Goal: Information Seeking & Learning: Learn about a topic

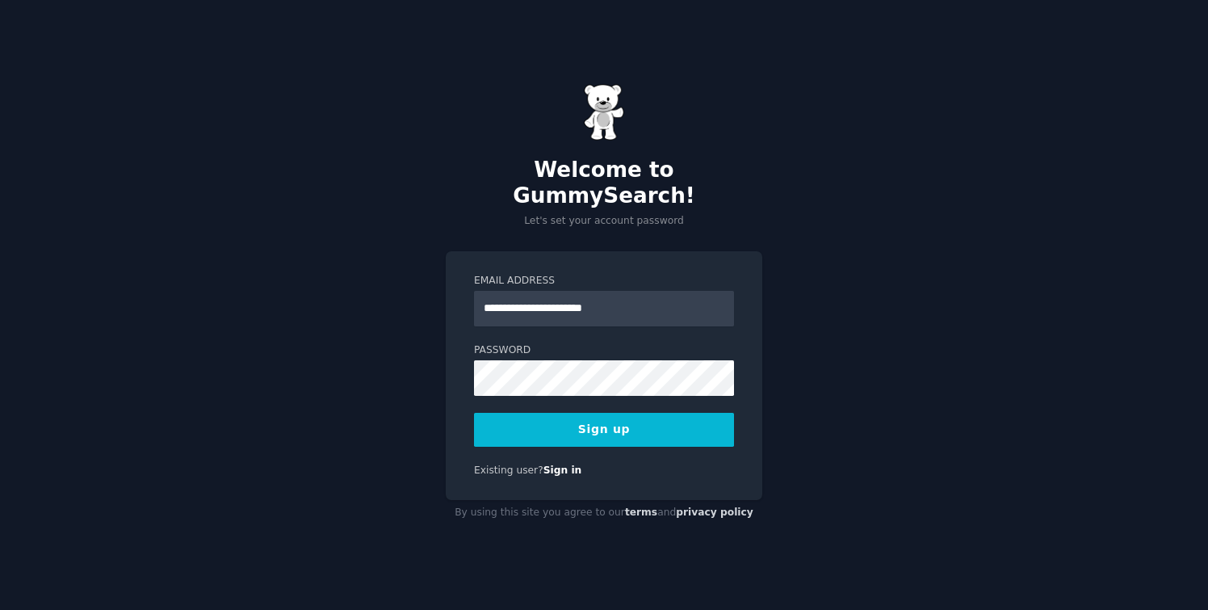
type input "**********"
click at [474, 413] on button "Sign up" at bounding box center [604, 430] width 260 height 34
click at [392, 377] on div "**********" at bounding box center [604, 305] width 1208 height 610
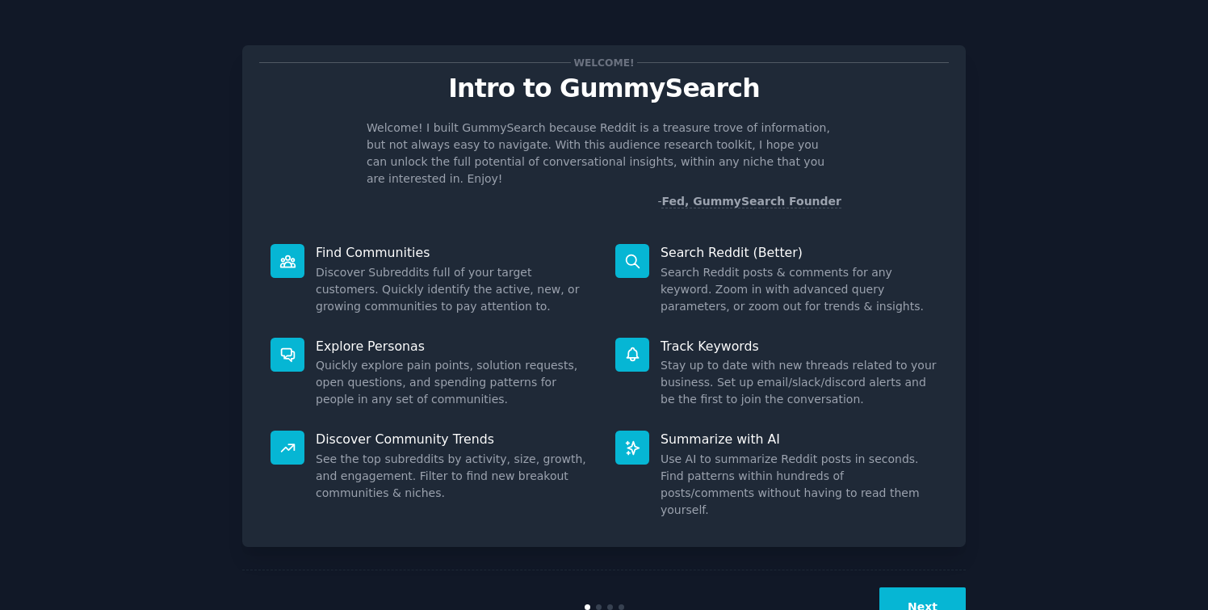
scroll to position [22, 0]
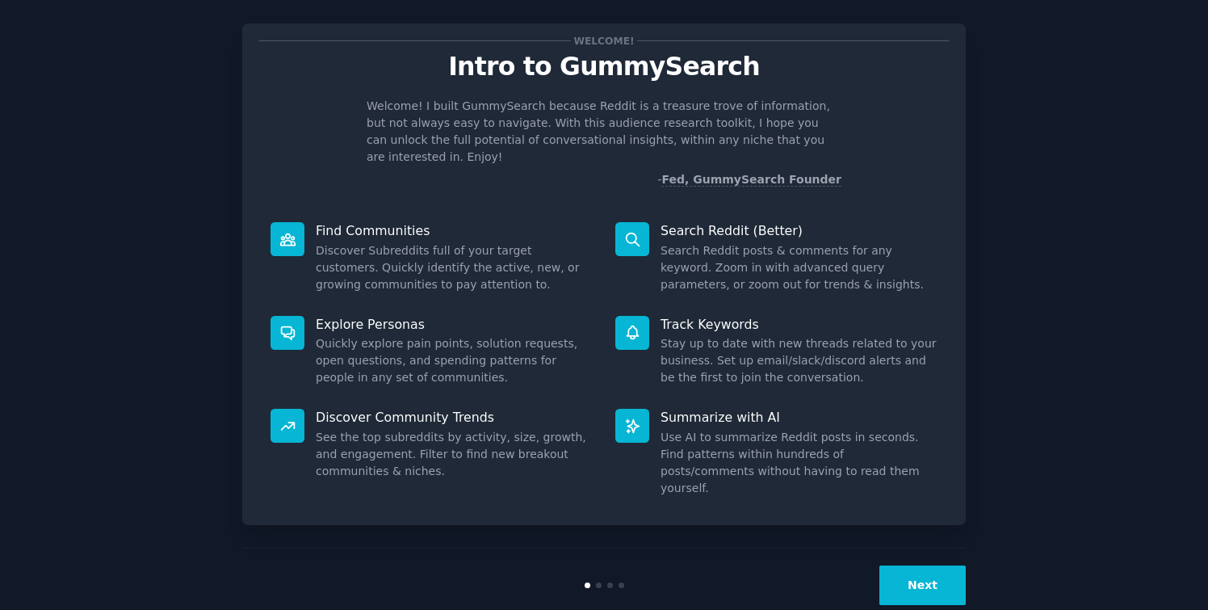
click at [893, 565] on button "Next" at bounding box center [922, 585] width 86 height 40
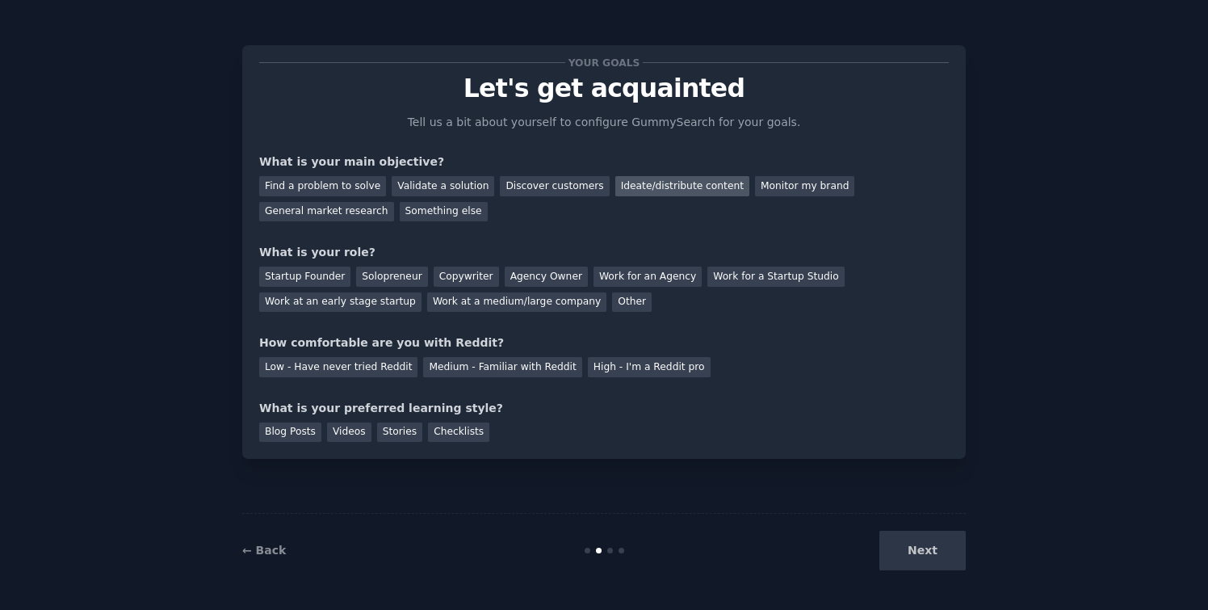
click at [672, 178] on div "Ideate/distribute content" at bounding box center [682, 186] width 134 height 20
click at [312, 277] on div "Startup Founder" at bounding box center [304, 276] width 91 height 20
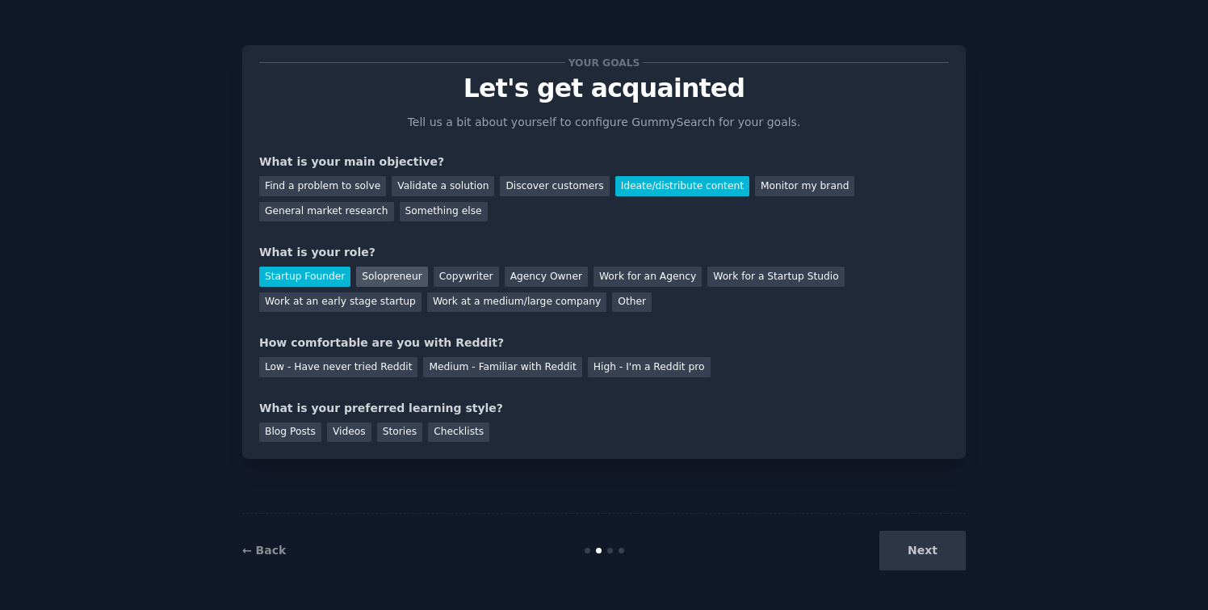
click at [381, 281] on div "Solopreneur" at bounding box center [391, 276] width 71 height 20
click at [619, 375] on div "High - I'm a Reddit pro" at bounding box center [649, 367] width 123 height 20
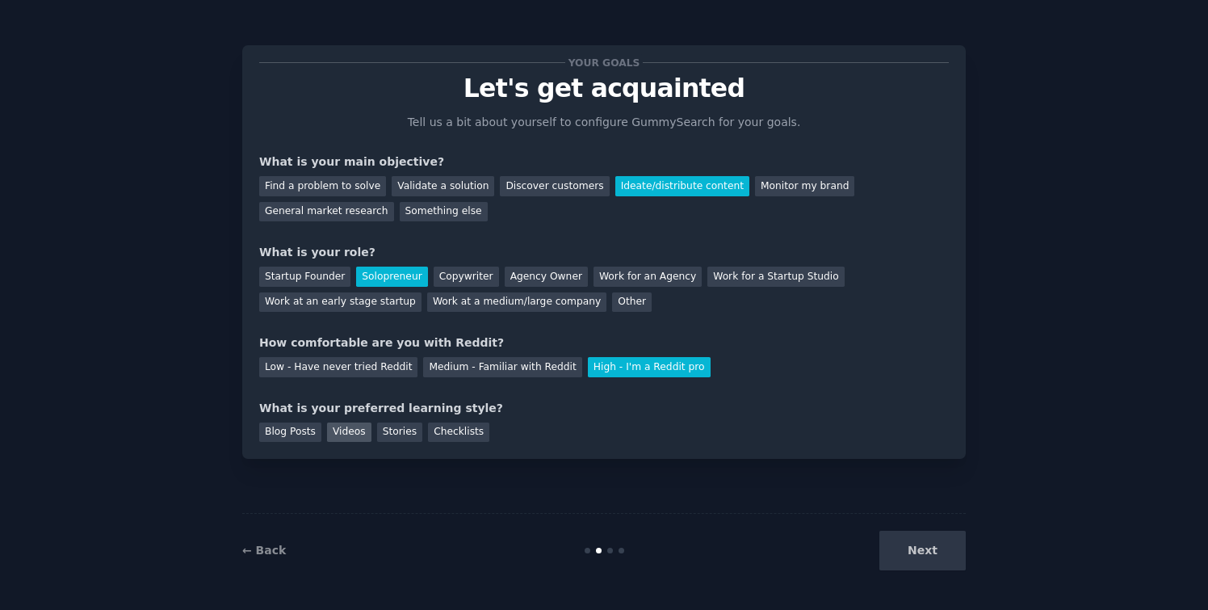
click at [356, 431] on div "Videos" at bounding box center [349, 432] width 44 height 20
click at [305, 430] on div "Blog Posts" at bounding box center [290, 432] width 62 height 20
click at [918, 549] on button "Next" at bounding box center [922, 551] width 86 height 40
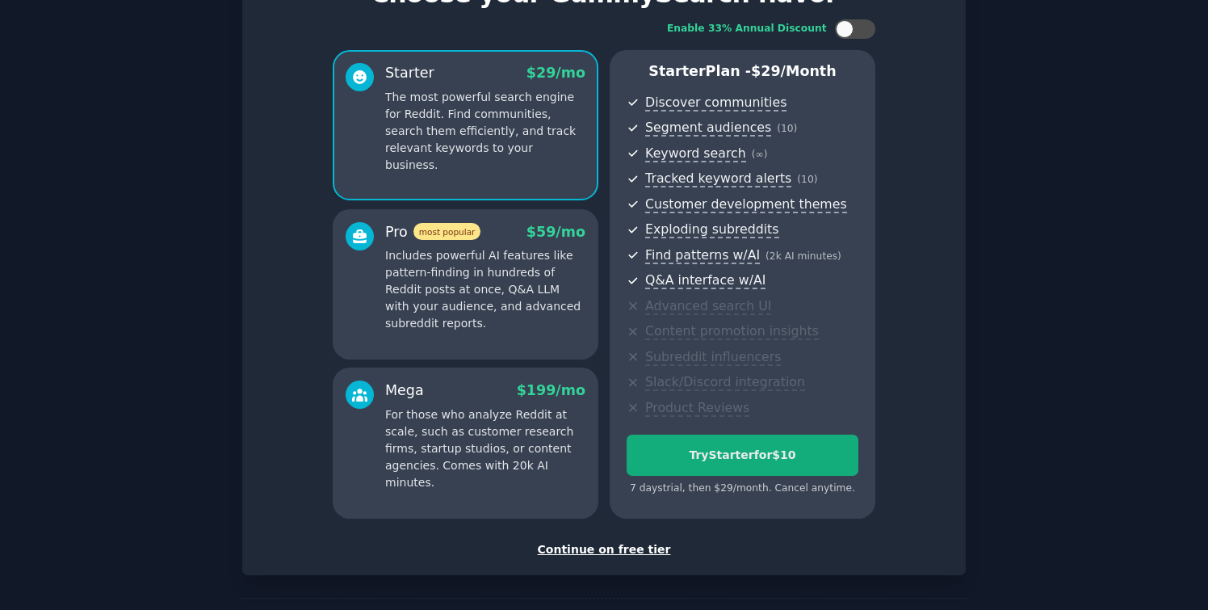
scroll to position [136, 0]
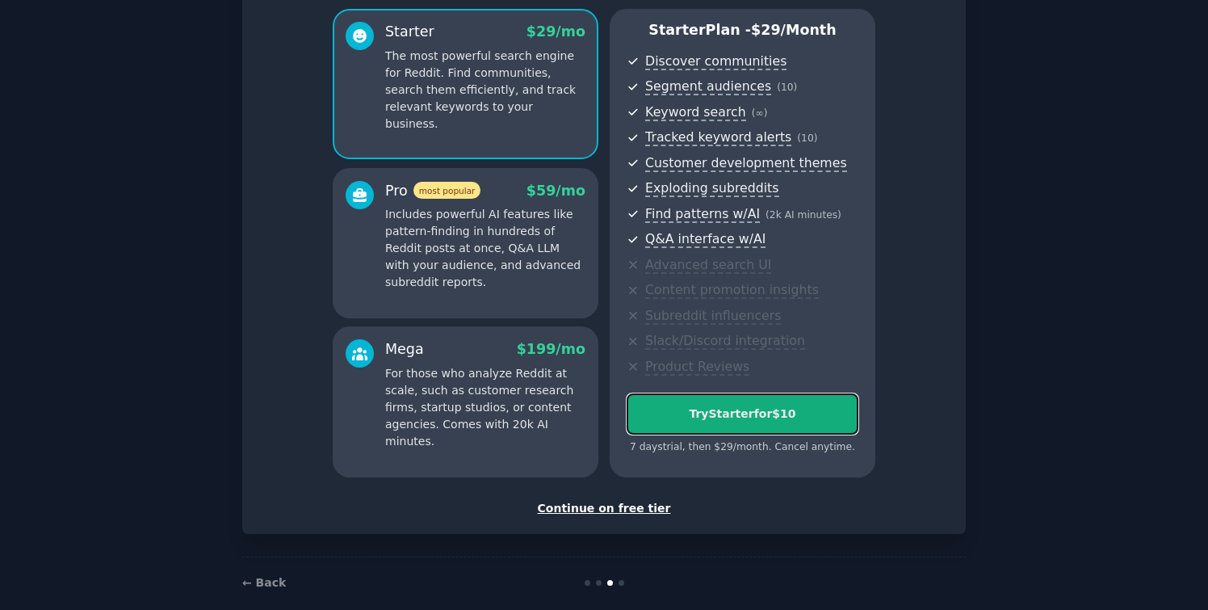
click at [734, 411] on div "Try Starter for $10" at bounding box center [742, 413] width 230 height 17
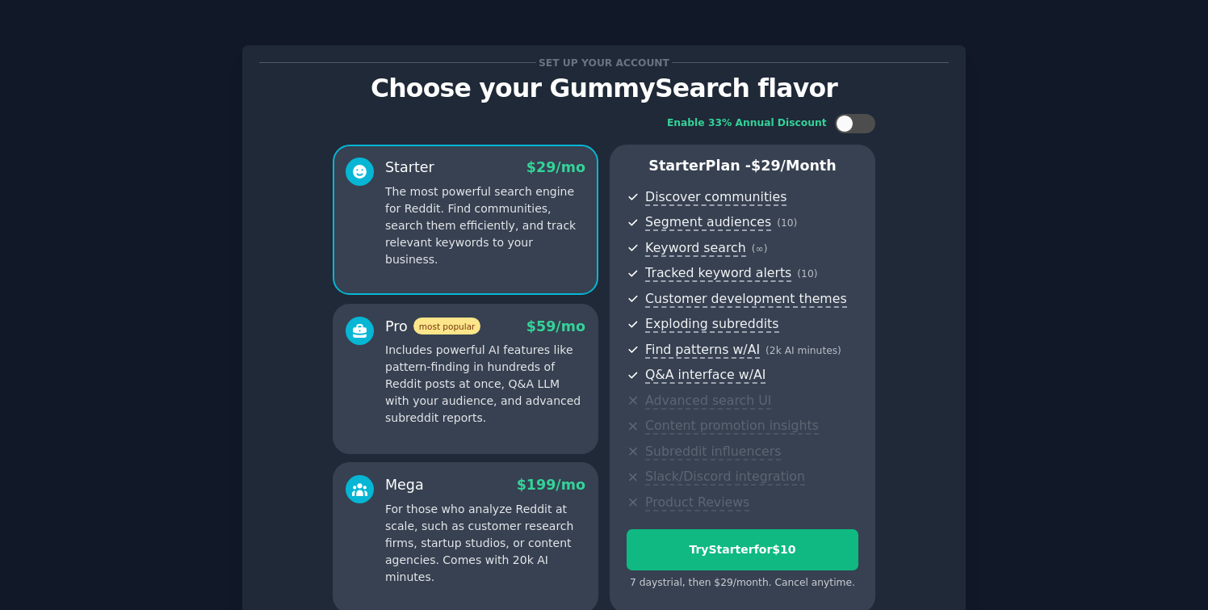
scroll to position [156, 0]
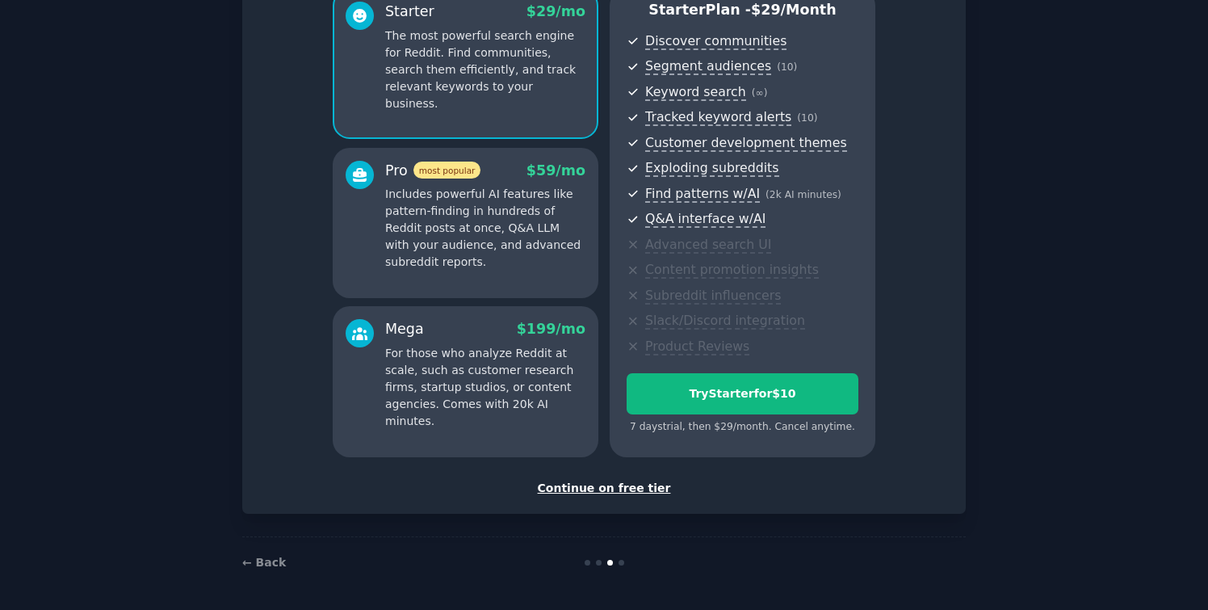
click at [604, 487] on div "Continue on free tier" at bounding box center [604, 488] width 690 height 17
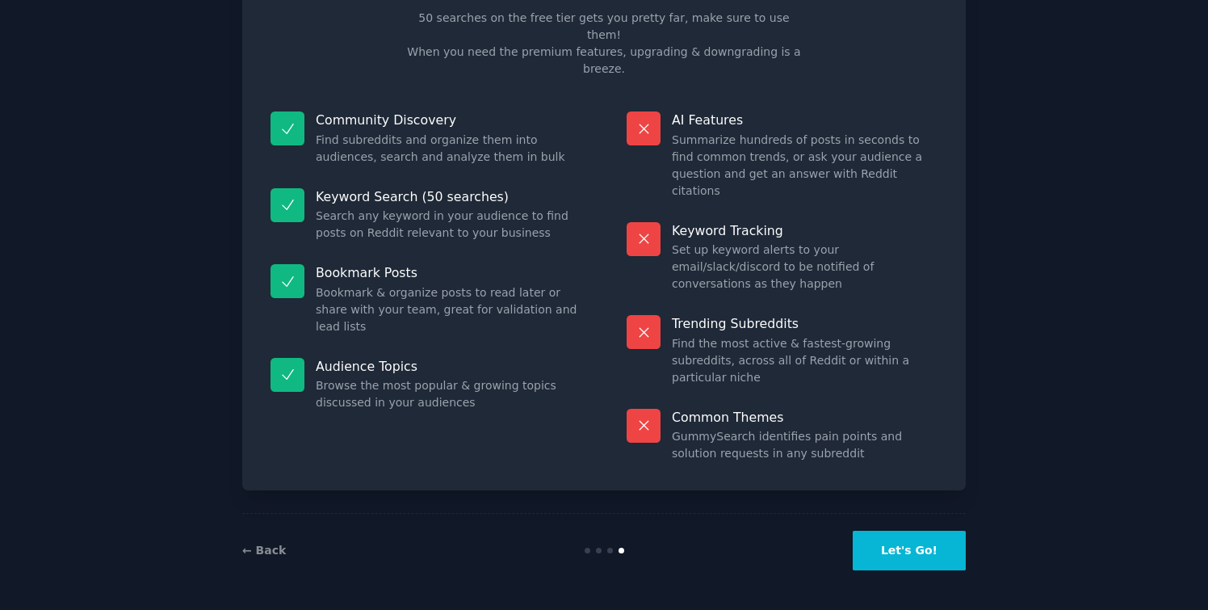
scroll to position [19, 0]
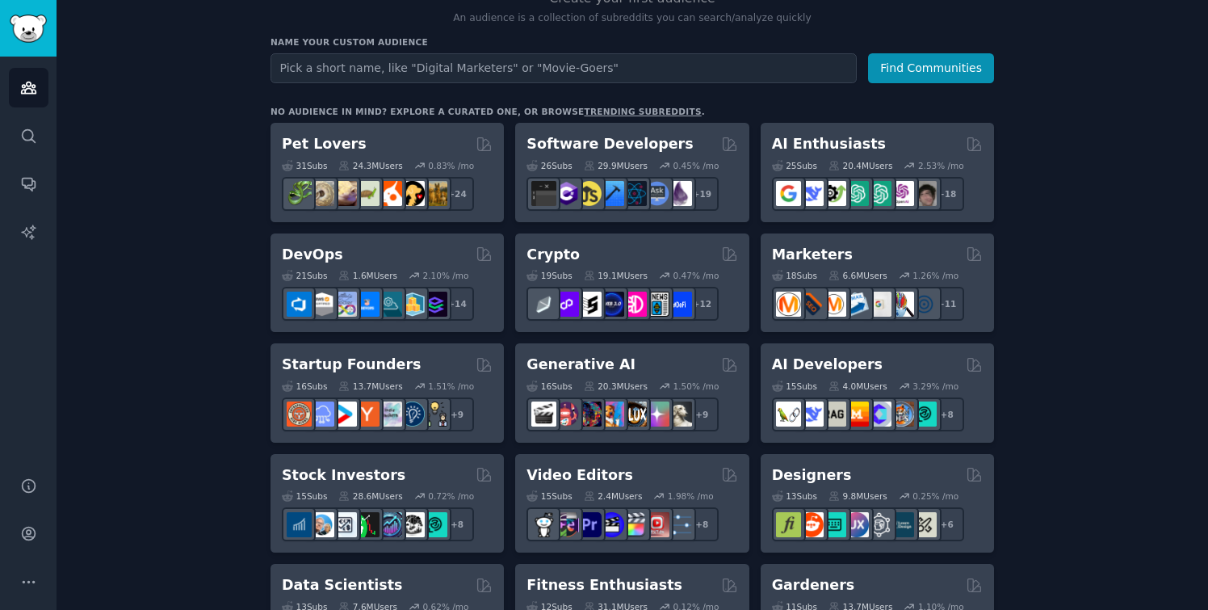
scroll to position [204, 0]
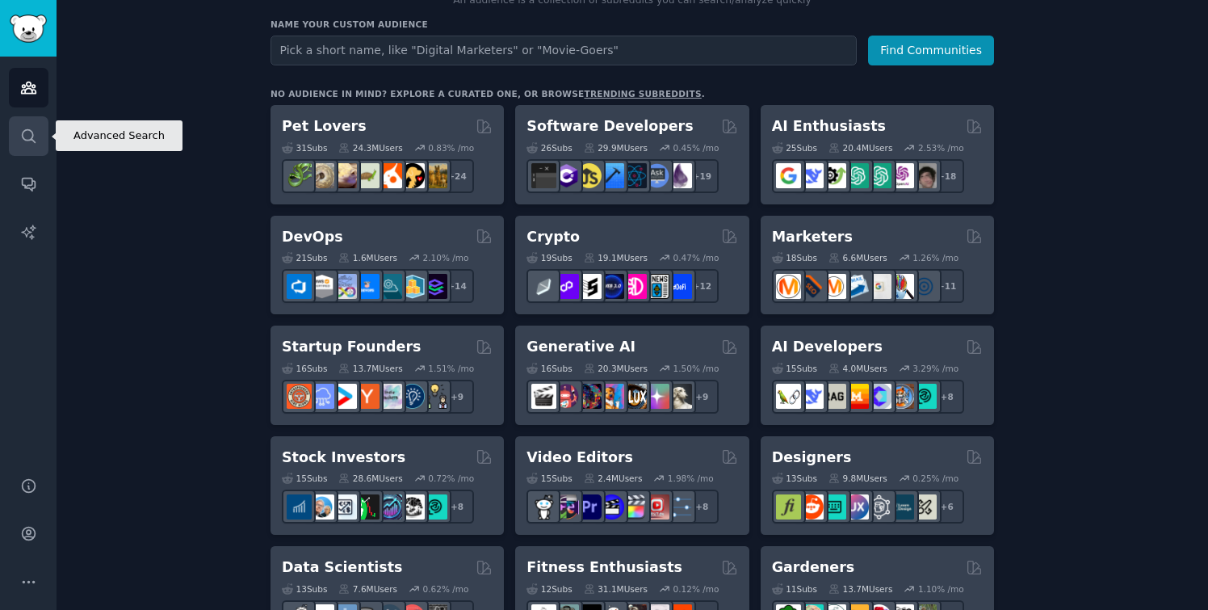
click at [36, 119] on link "Search" at bounding box center [29, 136] width 40 height 40
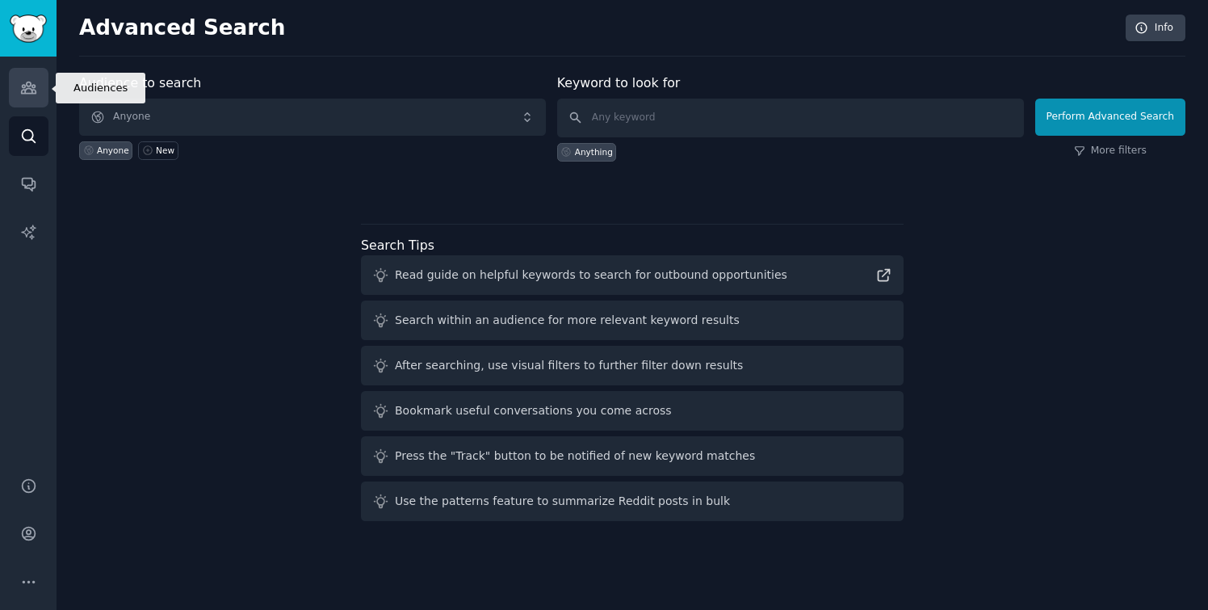
click at [25, 86] on icon "Sidebar" at bounding box center [28, 87] width 17 height 17
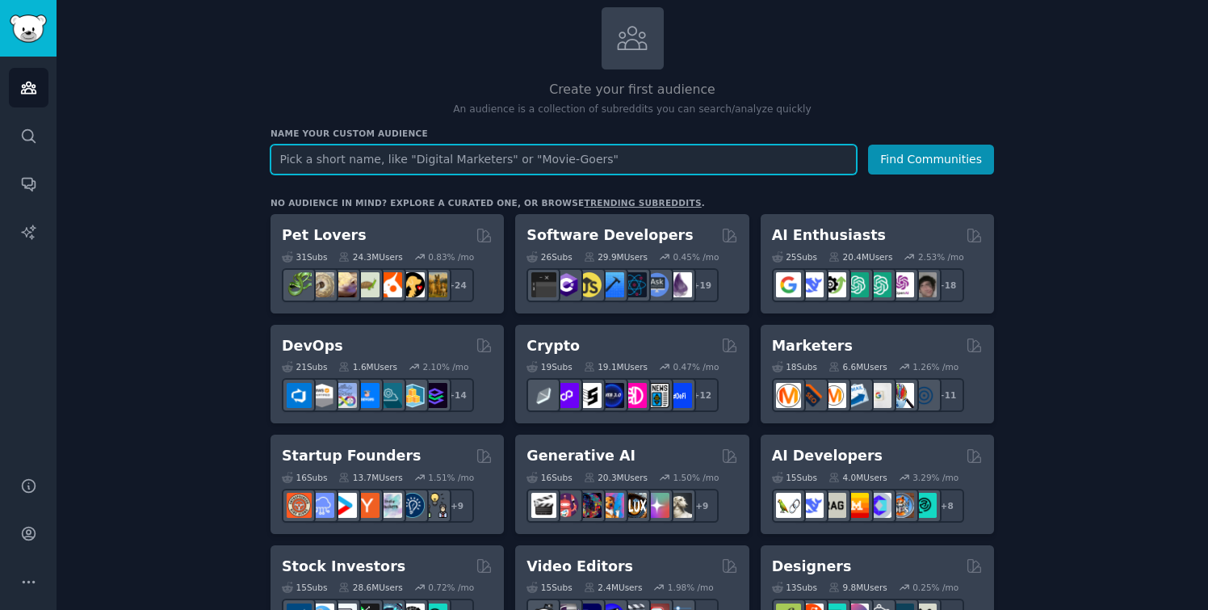
scroll to position [90, 0]
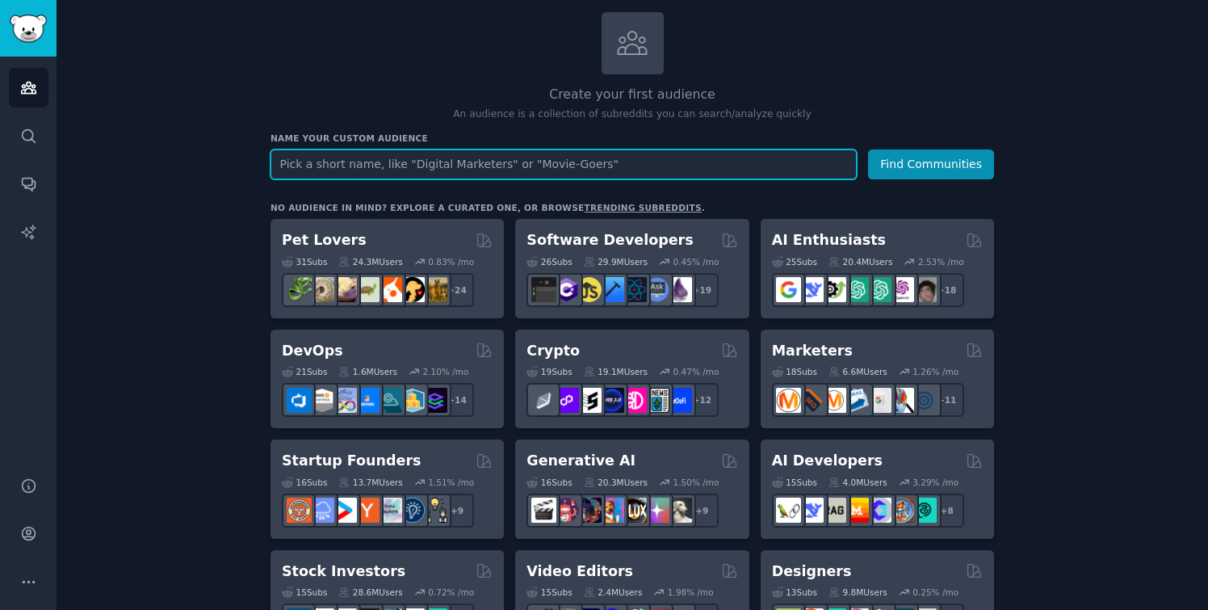
click at [510, 172] on input "text" at bounding box center [564, 164] width 586 height 30
click at [868, 149] on button "Find Communities" at bounding box center [931, 164] width 126 height 30
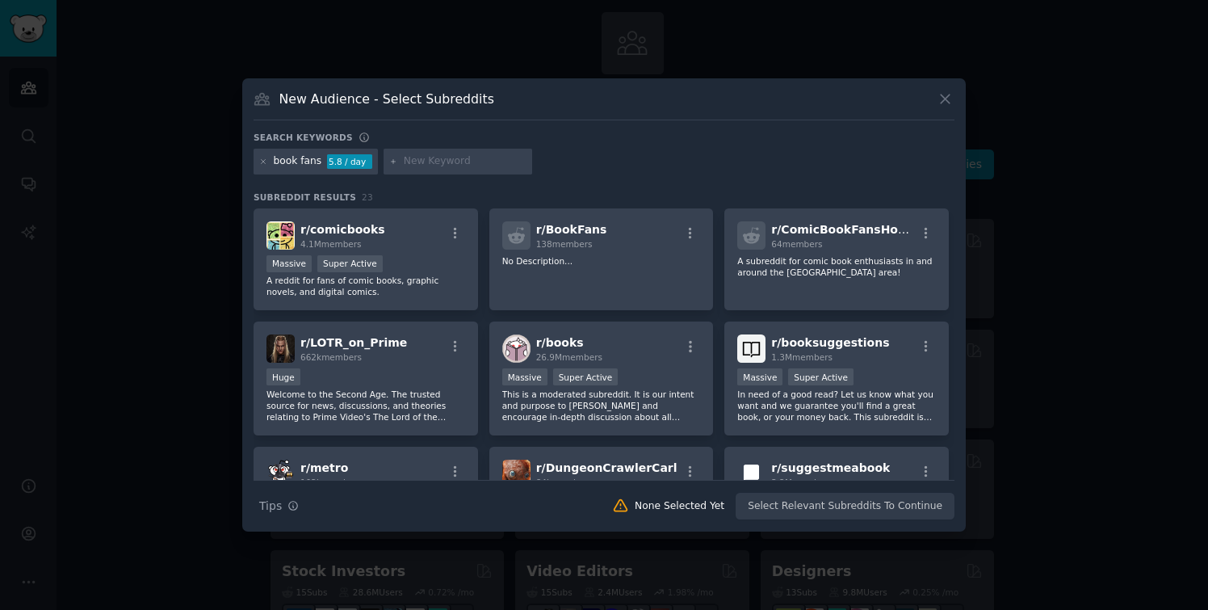
click at [945, 94] on icon at bounding box center [945, 98] width 17 height 17
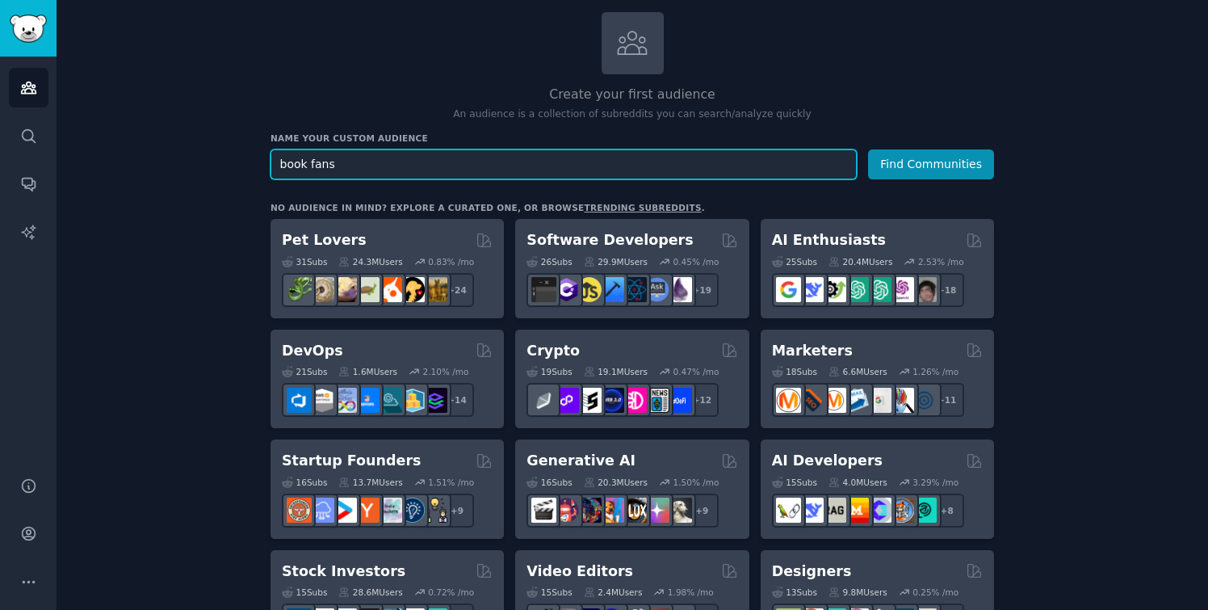
click at [360, 159] on input "book fans" at bounding box center [564, 164] width 586 height 30
type input "books"
click at [868, 149] on button "Find Communities" at bounding box center [931, 164] width 126 height 30
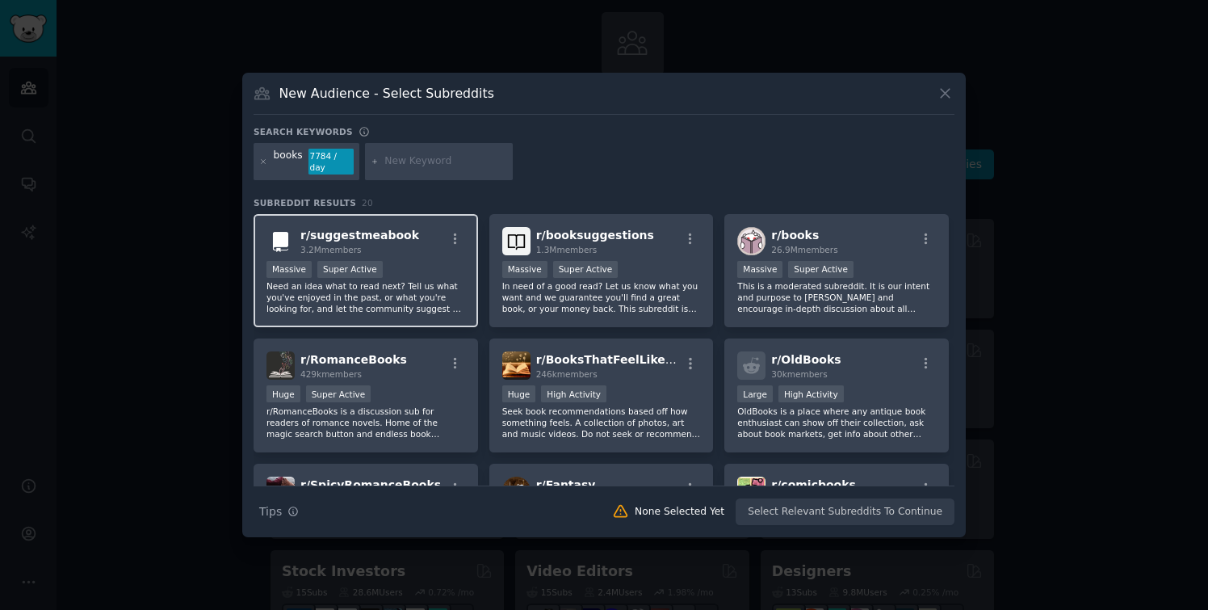
click at [424, 282] on p "Need an idea what to read next? Tell us what you've enjoyed in the past, or wha…" at bounding box center [365, 297] width 199 height 34
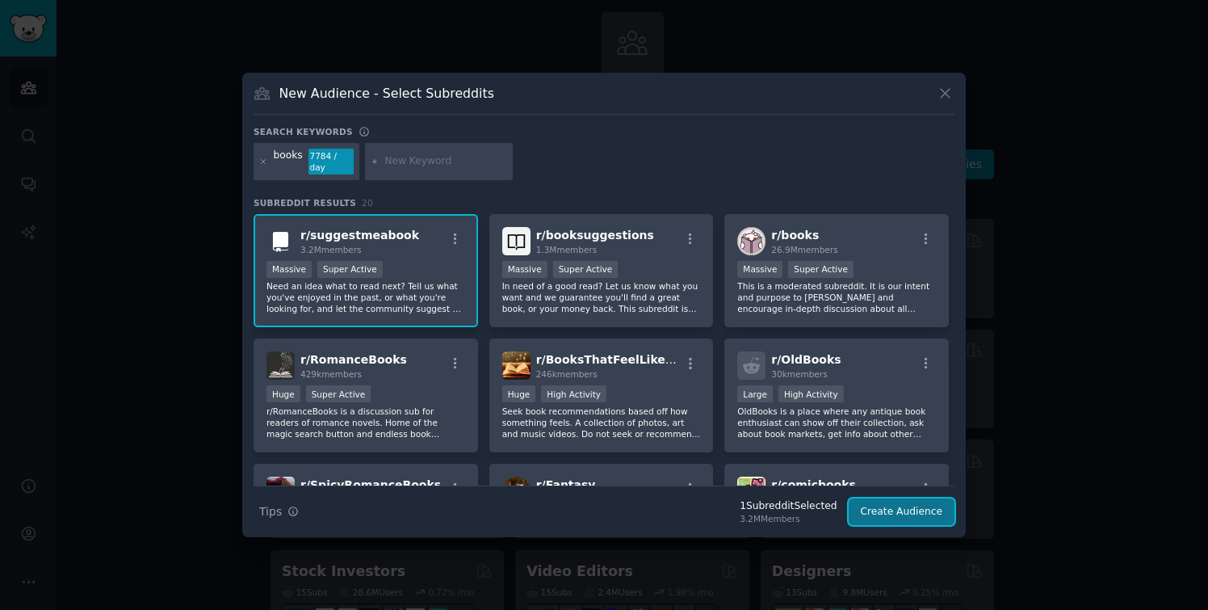
click at [886, 517] on button "Create Audience" at bounding box center [902, 511] width 107 height 27
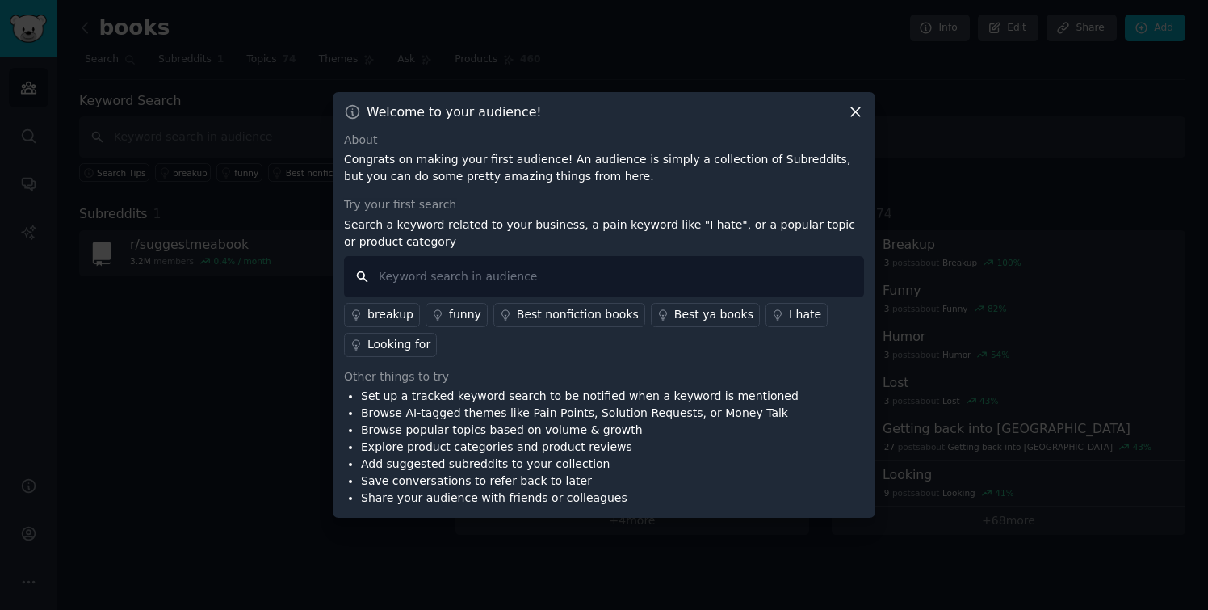
click at [538, 279] on input "text" at bounding box center [604, 276] width 520 height 41
type input "playlist"
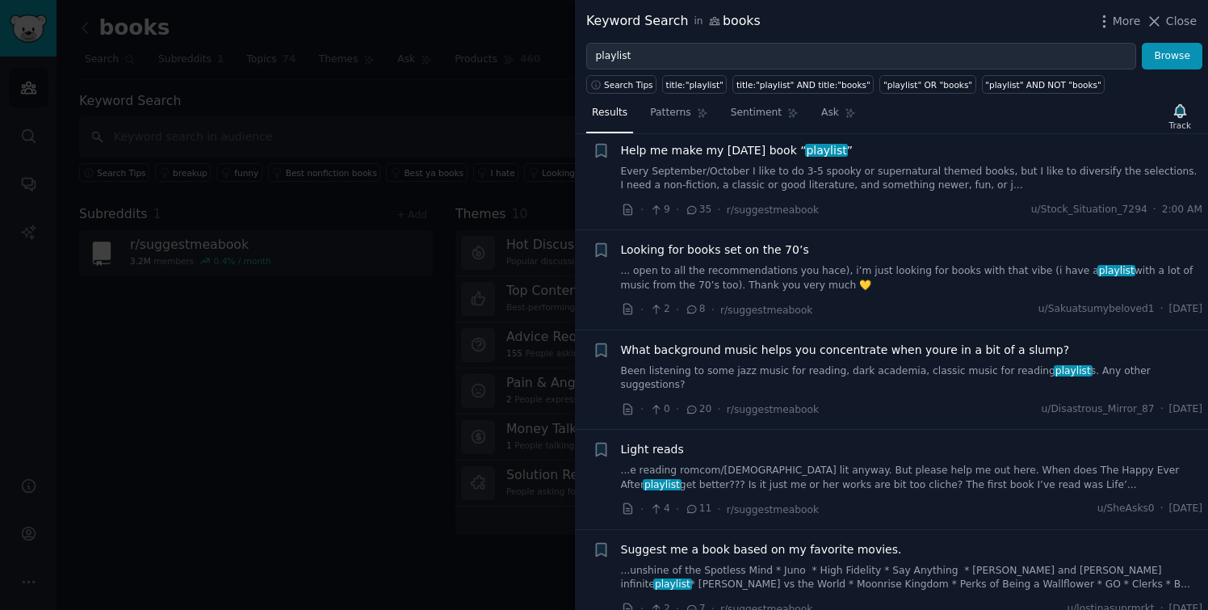
scroll to position [31, 0]
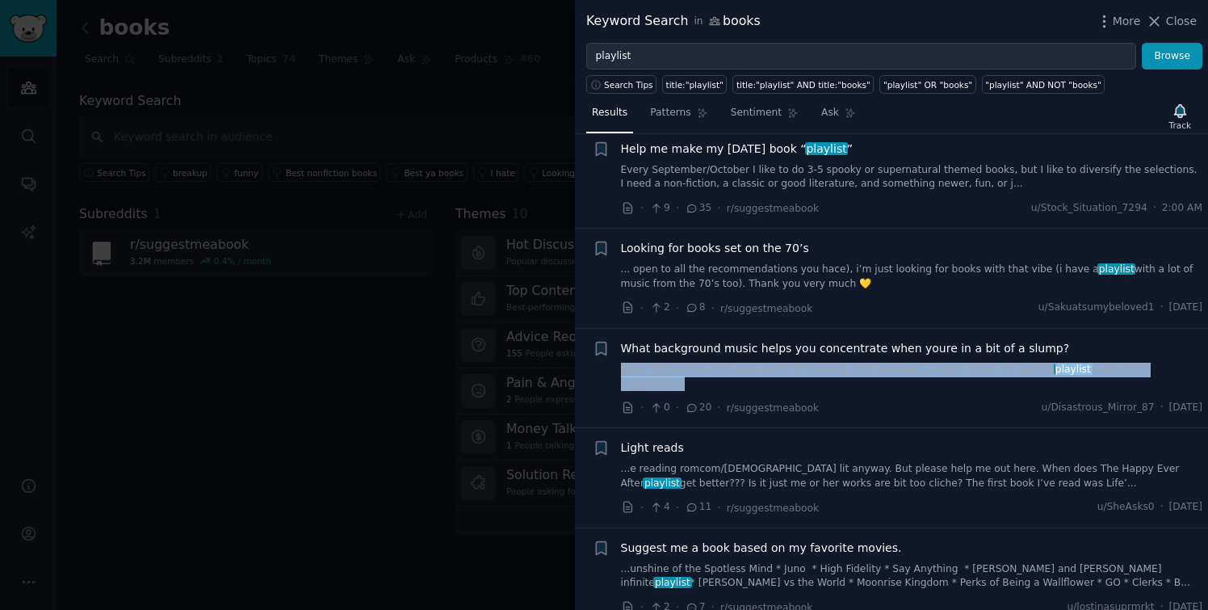
click at [724, 370] on link "Been listening to some jazz music for reading, dark academia, classic music for…" at bounding box center [912, 377] width 582 height 28
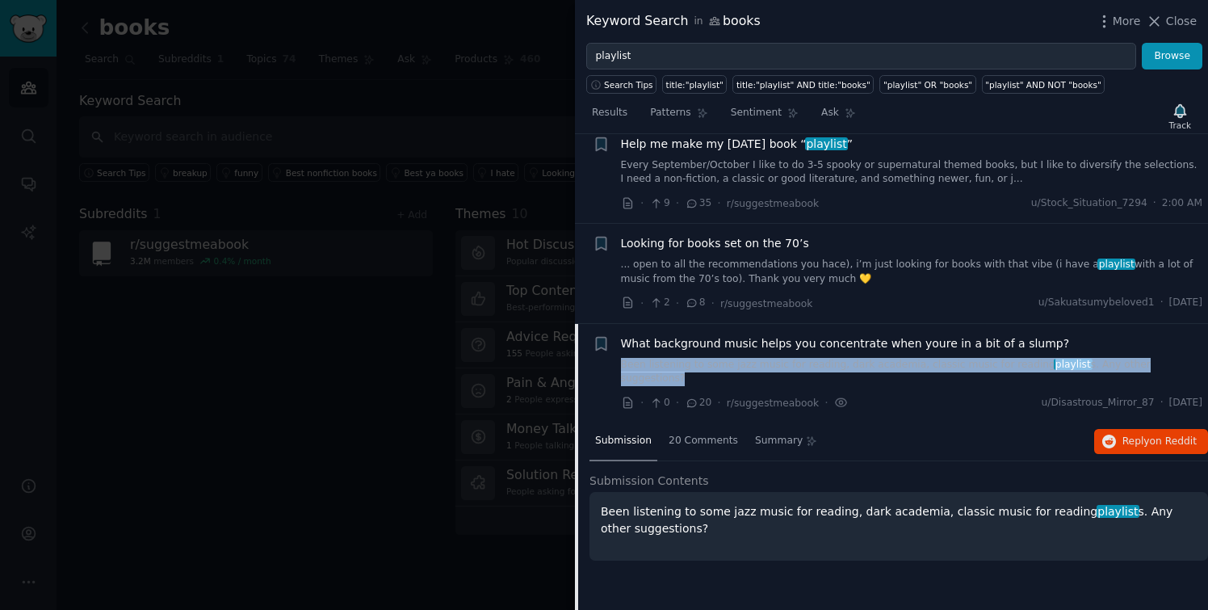
scroll to position [52, 0]
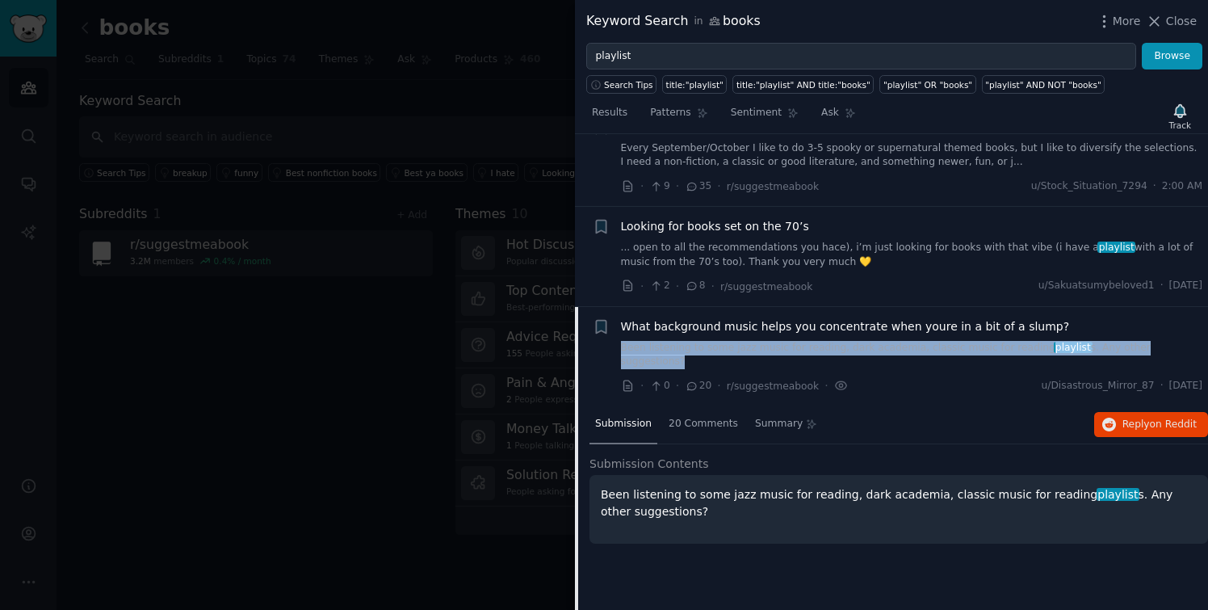
click at [769, 325] on span "What background music helps you concentrate when youre in a bit of a slump?" at bounding box center [845, 326] width 449 height 17
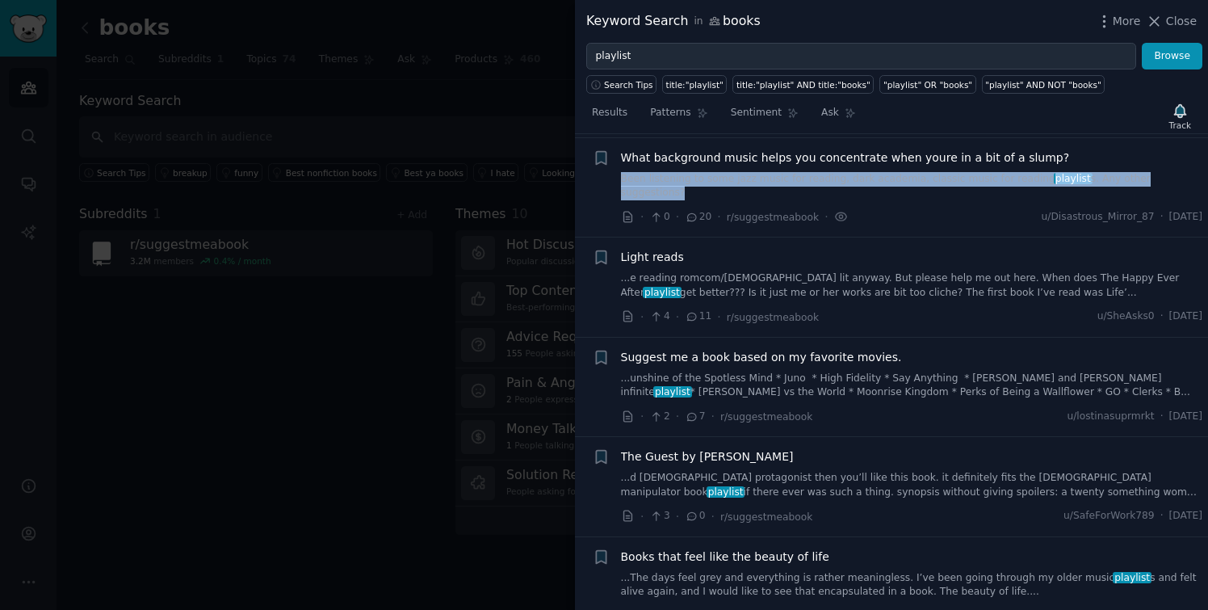
scroll to position [224, 0]
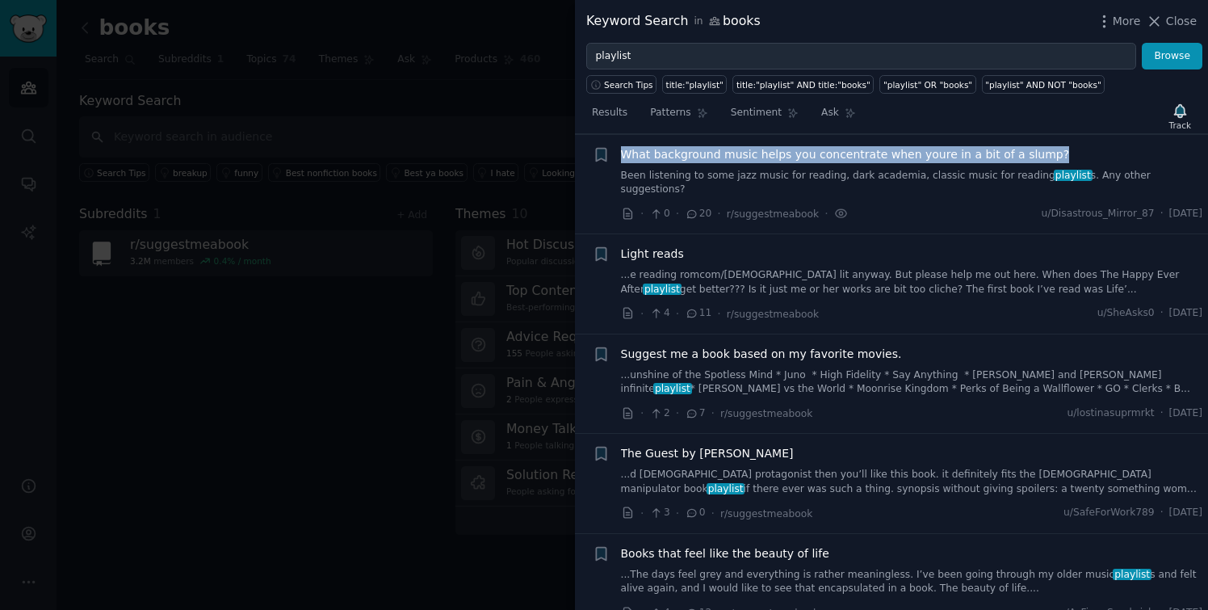
drag, startPoint x: 1060, startPoint y: 153, endPoint x: 623, endPoint y: 158, distance: 436.9
click at [623, 158] on div "What background music helps you concentrate when youre in a bit of a slump?" at bounding box center [912, 154] width 582 height 17
copy span "What background music helps you concentrate when youre in a bit of a slump?"
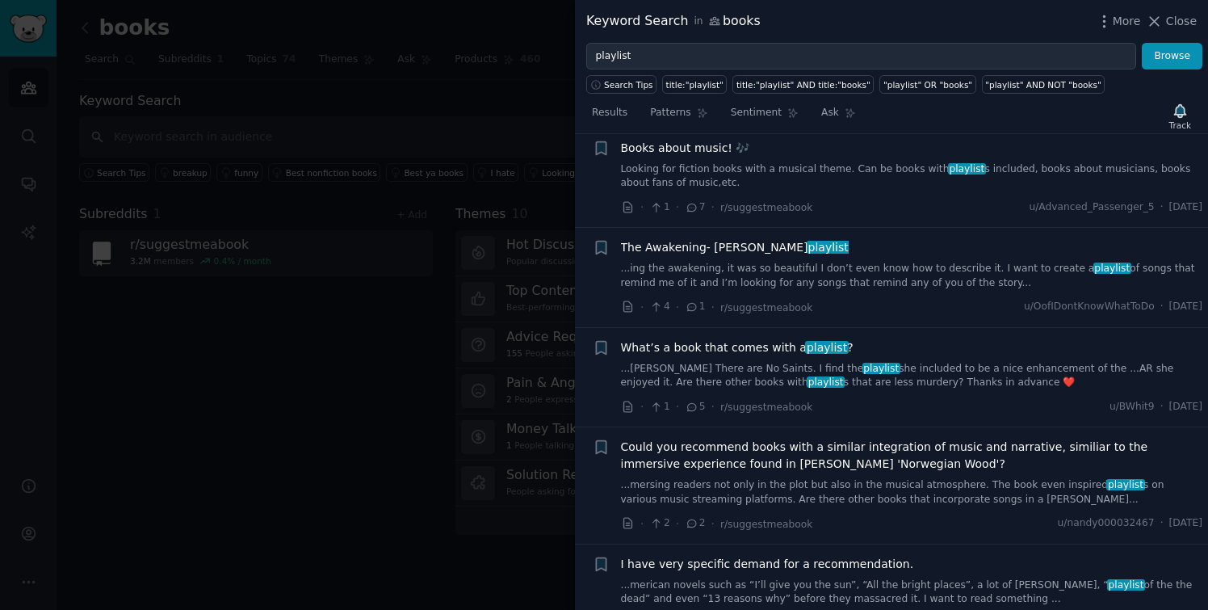
scroll to position [875, 0]
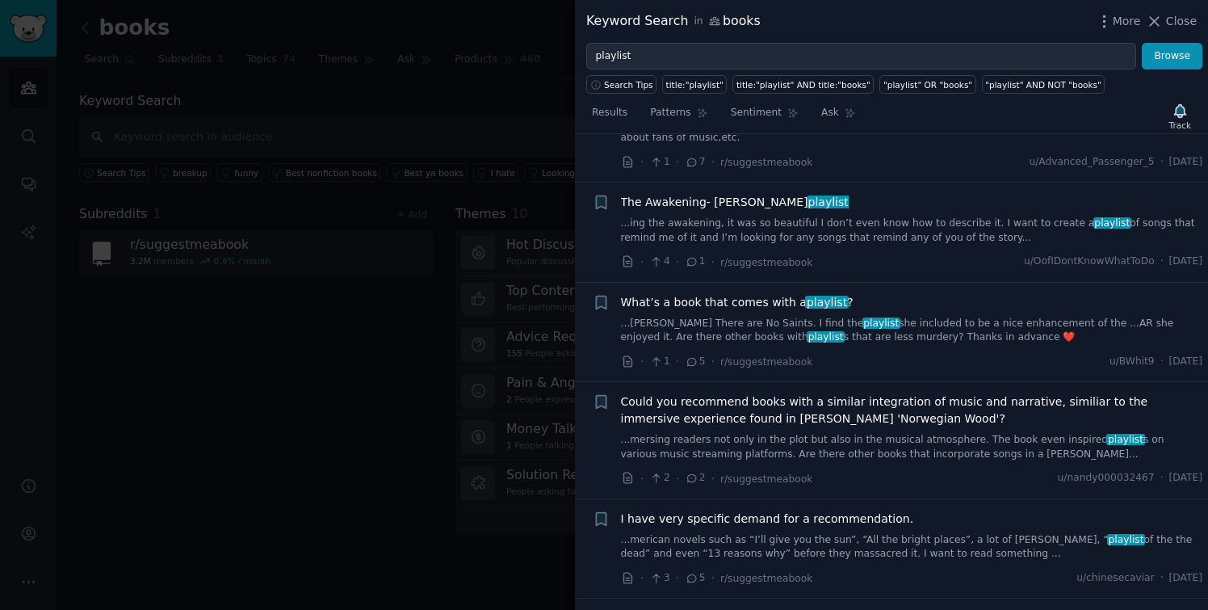
click at [368, 483] on div at bounding box center [604, 305] width 1208 height 610
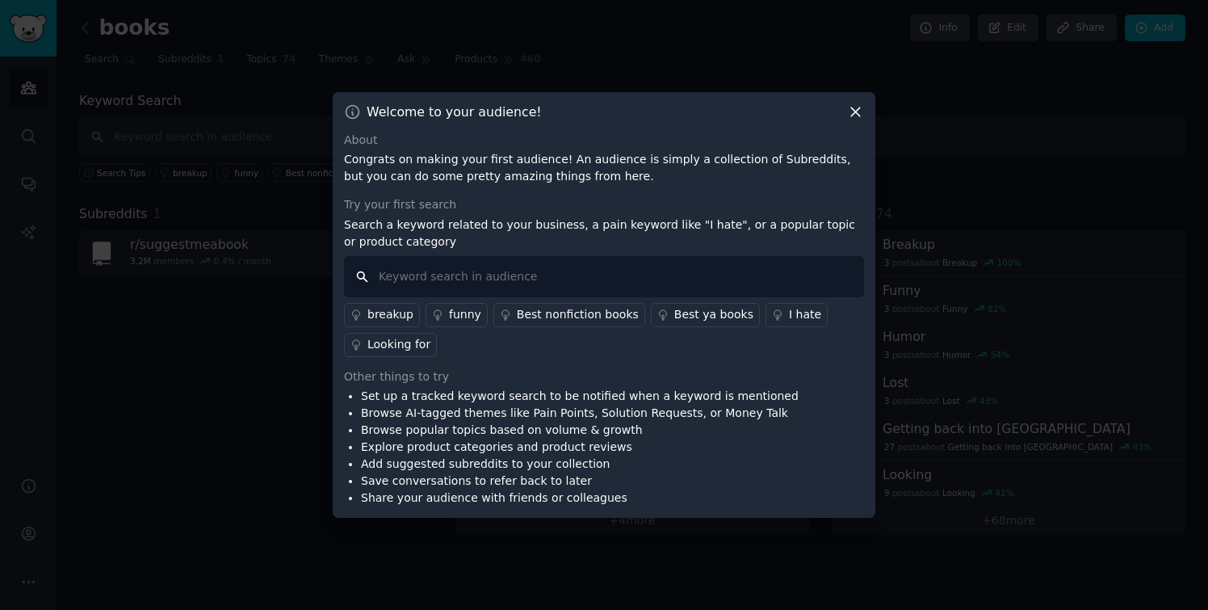
click at [504, 282] on input "text" at bounding box center [604, 276] width 520 height 41
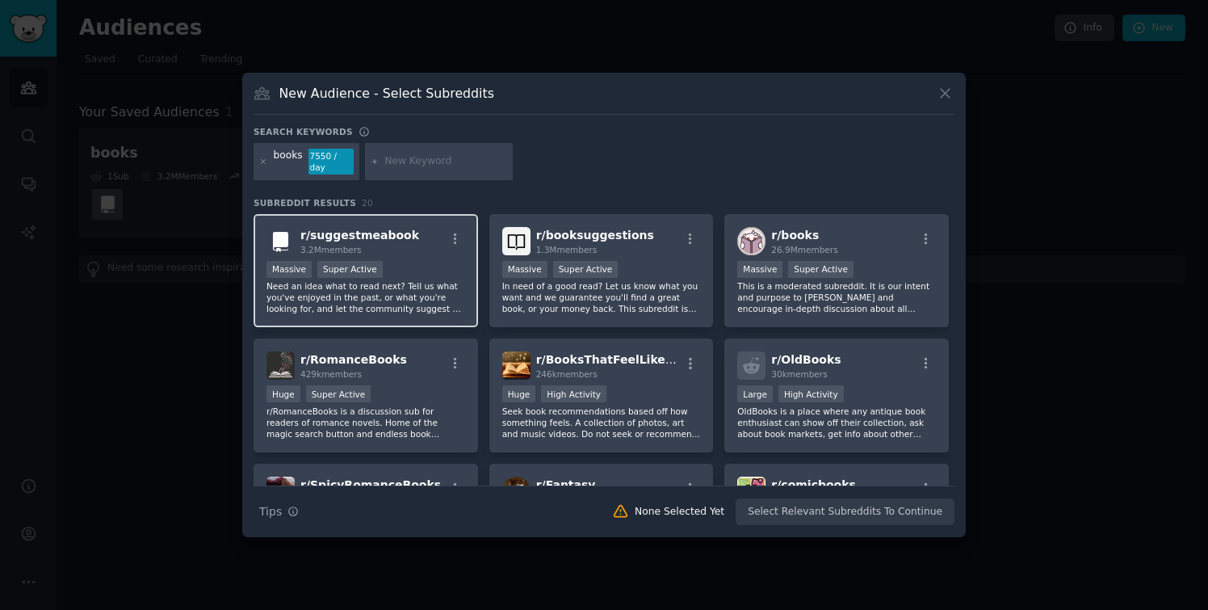
click at [430, 247] on div "r/ suggestmeabook 3.2M members" at bounding box center [365, 241] width 199 height 28
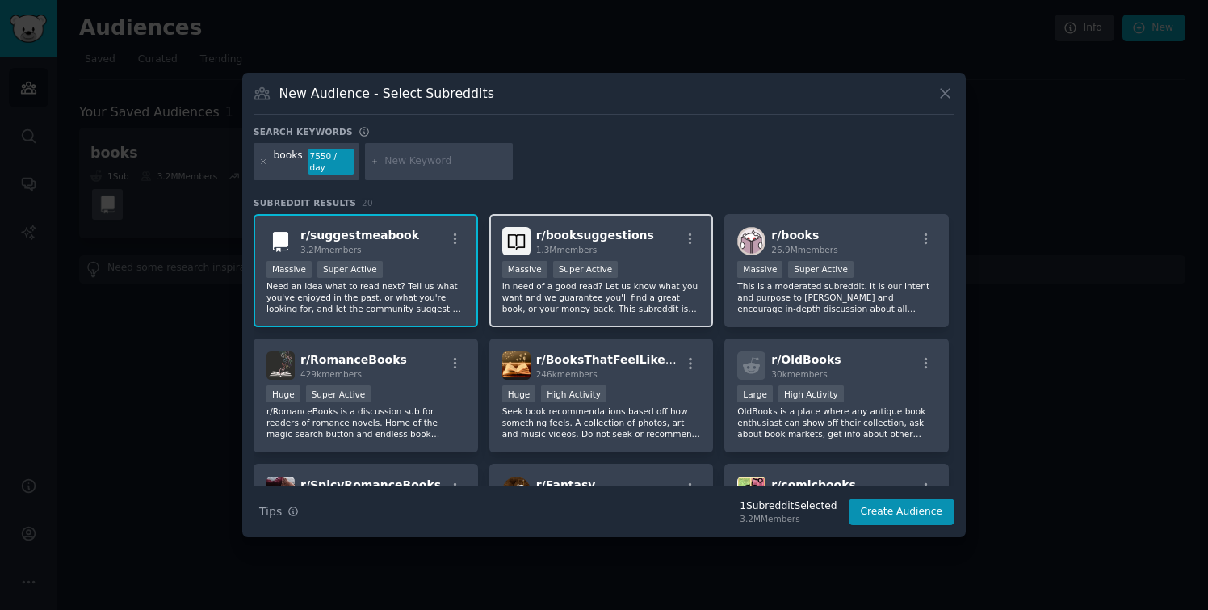
click at [691, 300] on p "In need of a good read? Let us know what you want and we guarantee you'll find …" at bounding box center [601, 297] width 199 height 34
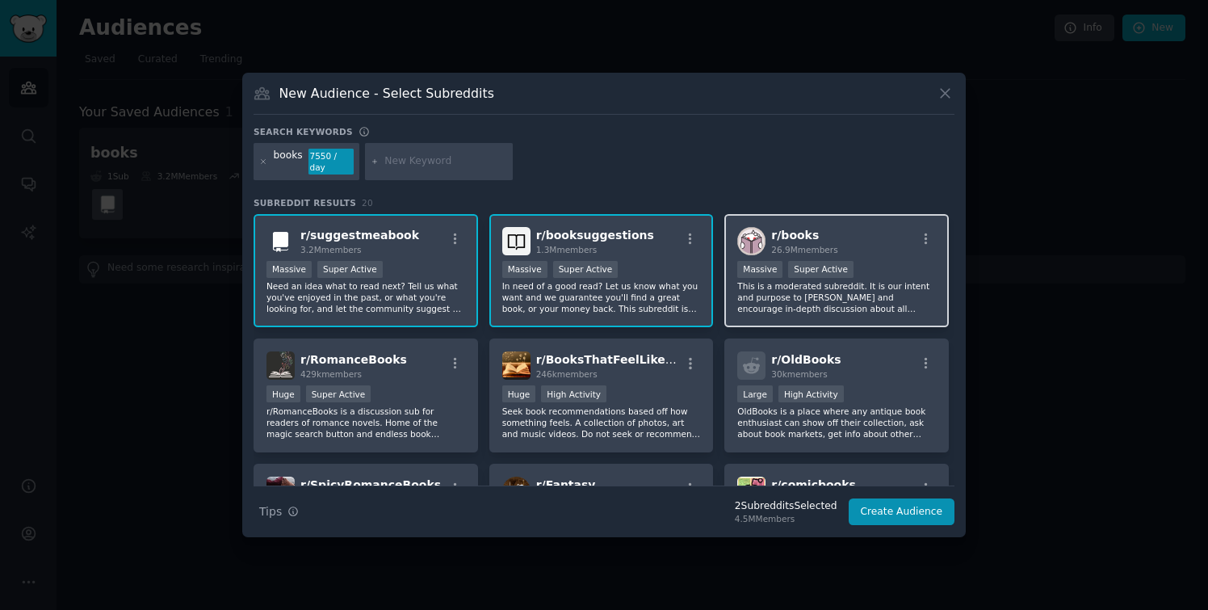
click at [831, 312] on p "This is a moderated subreddit. It is our intent and purpose to foster and encou…" at bounding box center [836, 297] width 199 height 34
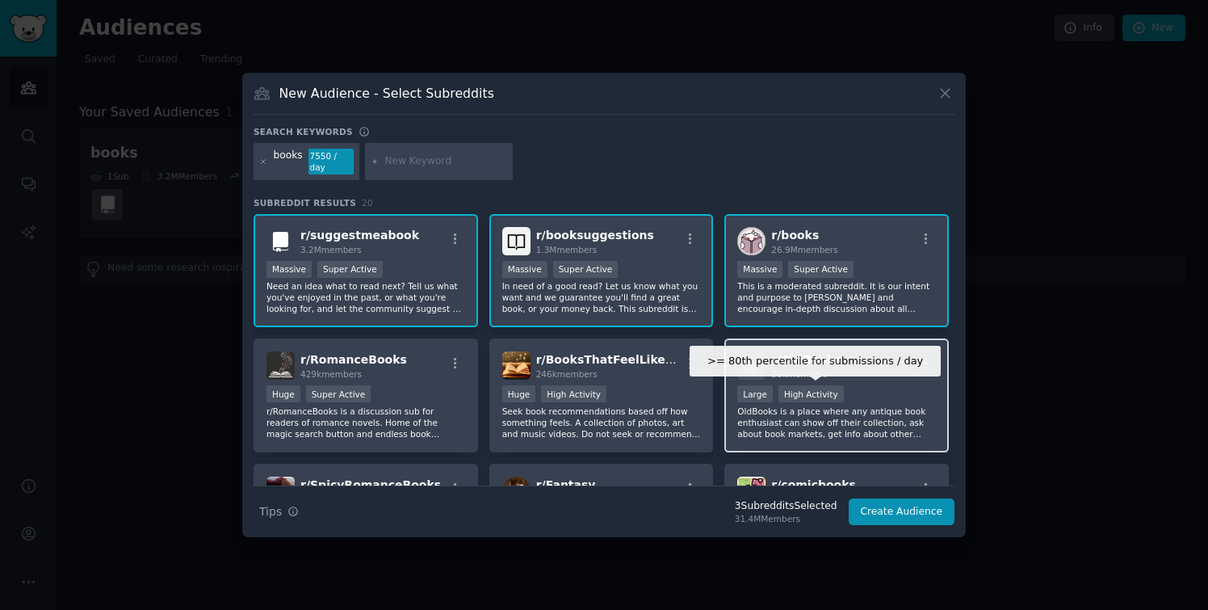
click at [794, 409] on p "OldBooks is a place where any antique book enthusiast can show off their collec…" at bounding box center [836, 422] width 199 height 34
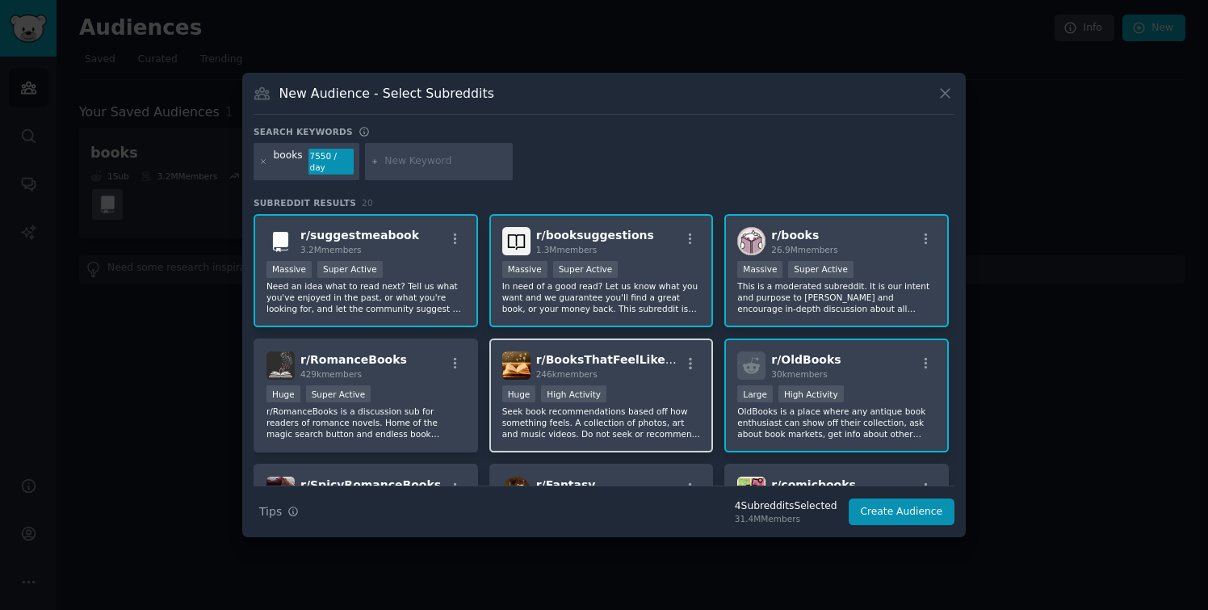
click at [594, 383] on div "r/ BooksThatFeelLikeThis 246k members Huge High Activity Seek book recommendati…" at bounding box center [601, 395] width 224 height 114
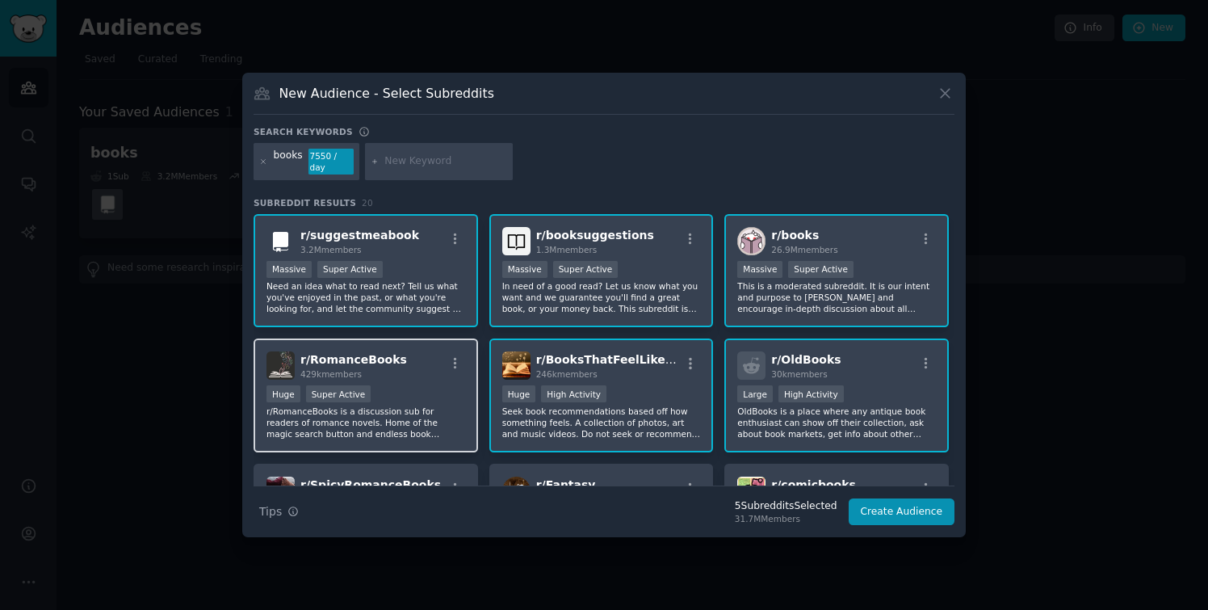
click at [417, 389] on div "Huge Super Active" at bounding box center [365, 395] width 199 height 20
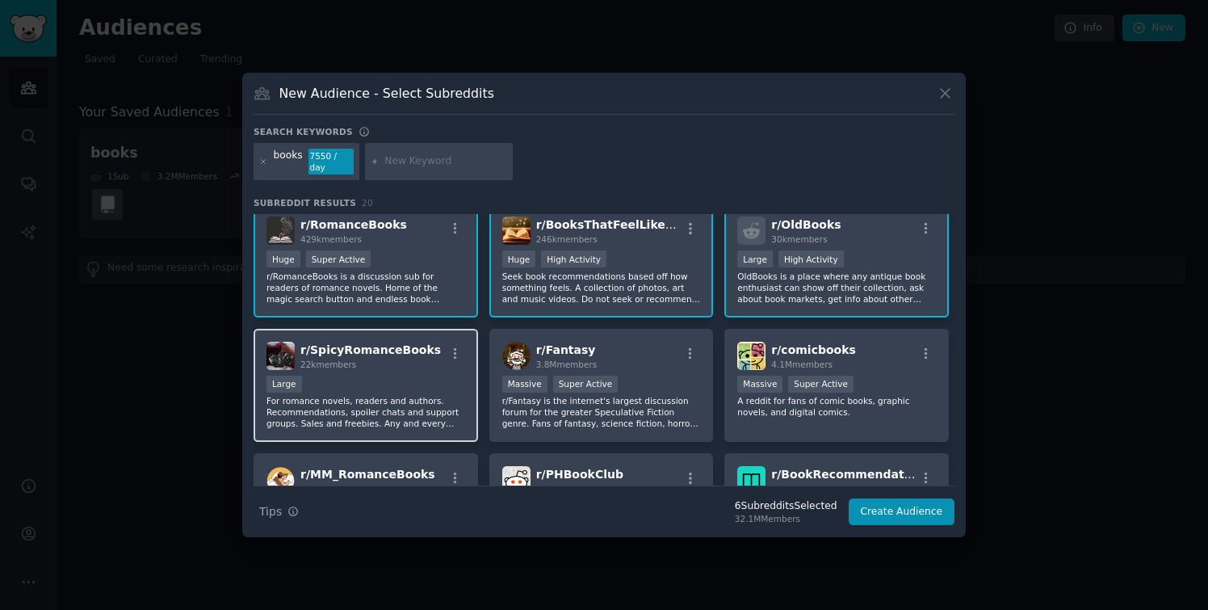
scroll to position [145, 0]
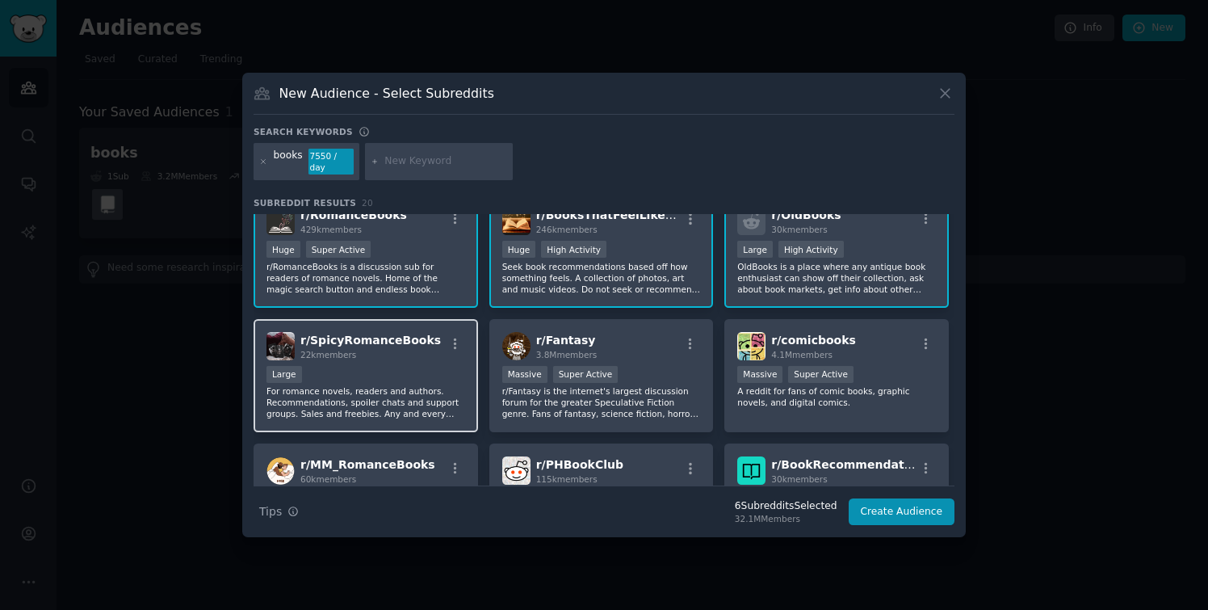
click at [417, 407] on p "For romance novels, readers and authors. Recommendations, spoiler chats and sup…" at bounding box center [365, 402] width 199 height 34
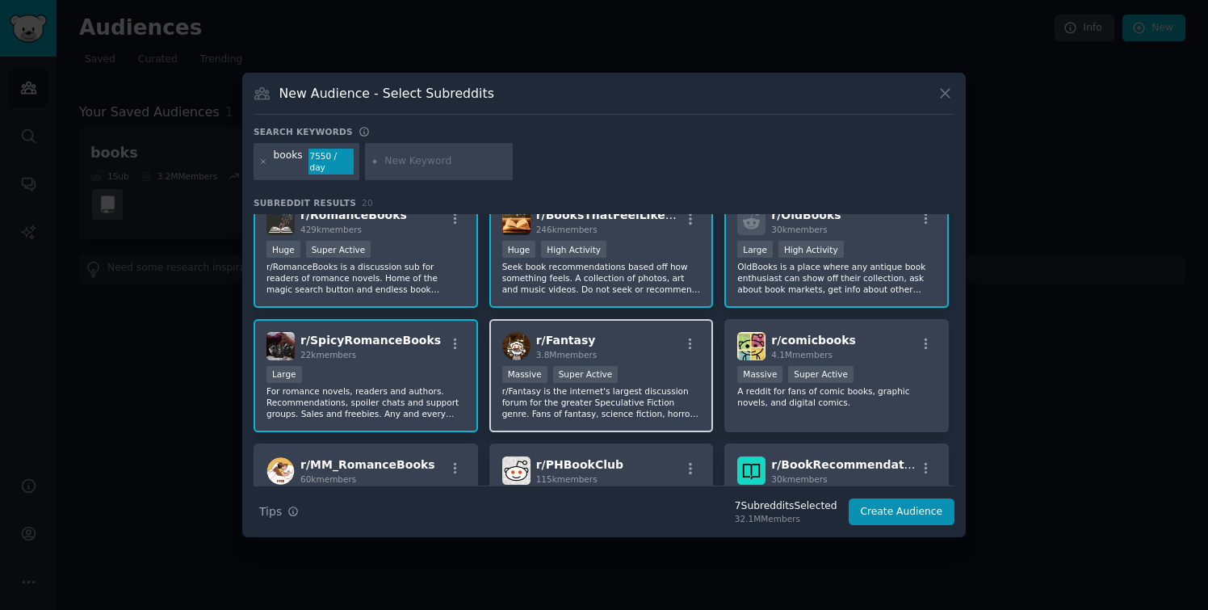
click at [606, 387] on p "r/Fantasy is the internet's largest discussion forum for the greater Speculativ…" at bounding box center [601, 402] width 199 height 34
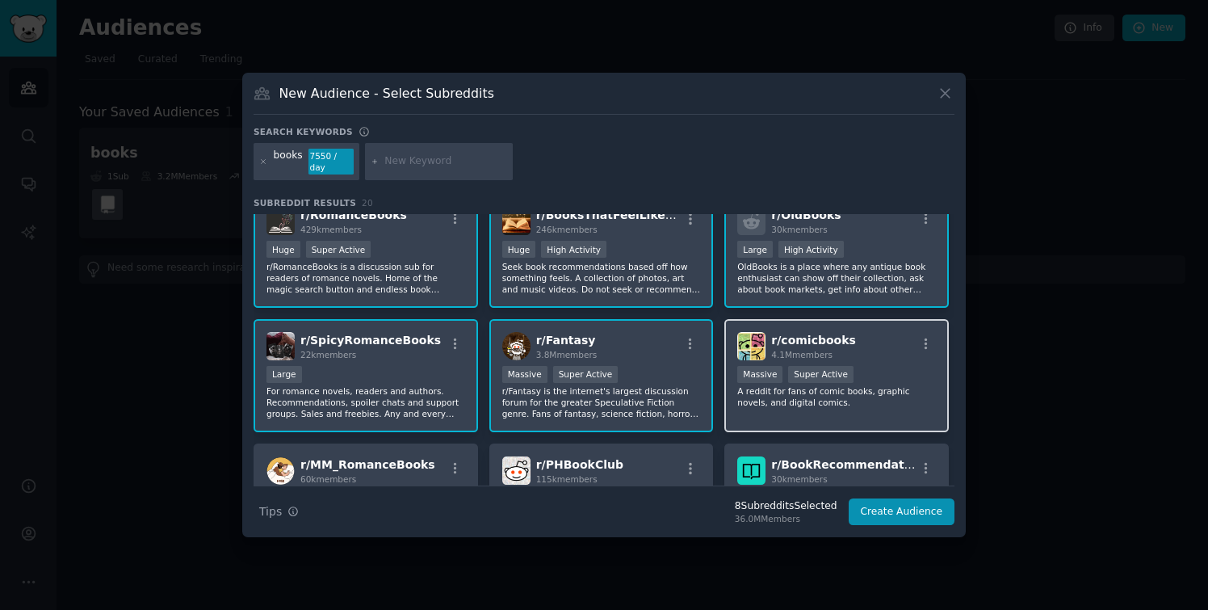
click at [795, 400] on p "A reddit for fans of comic books, graphic novels, and digital comics." at bounding box center [836, 396] width 199 height 23
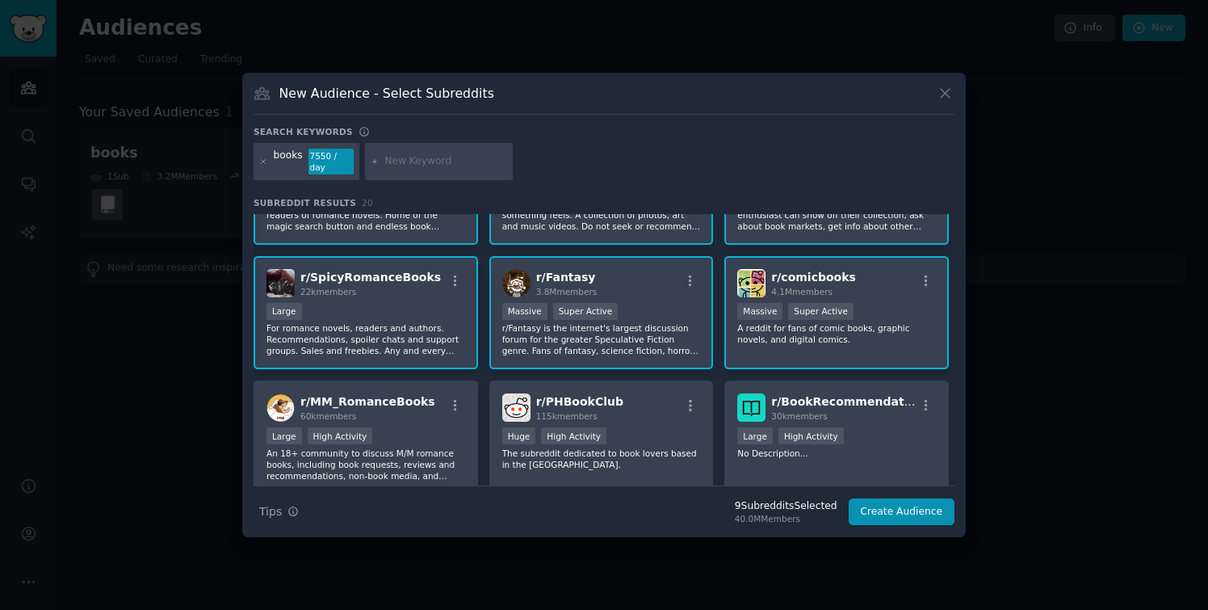
scroll to position [212, 0]
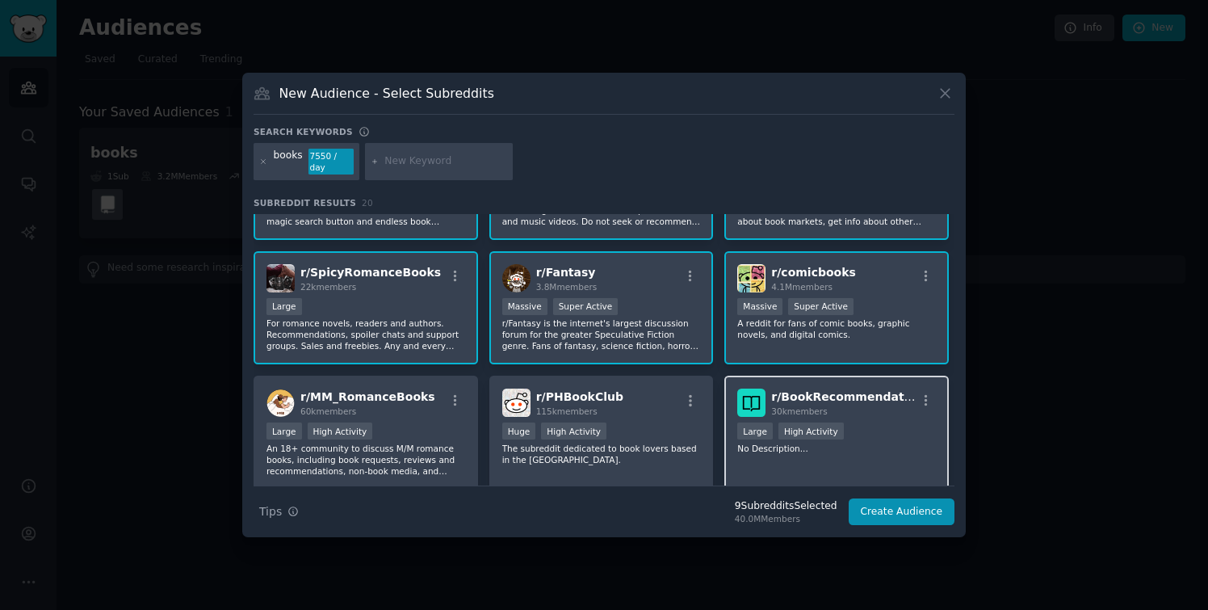
click at [805, 471] on div "r/ BookRecommendations 30k members Large High Activity No Description..." at bounding box center [836, 432] width 224 height 114
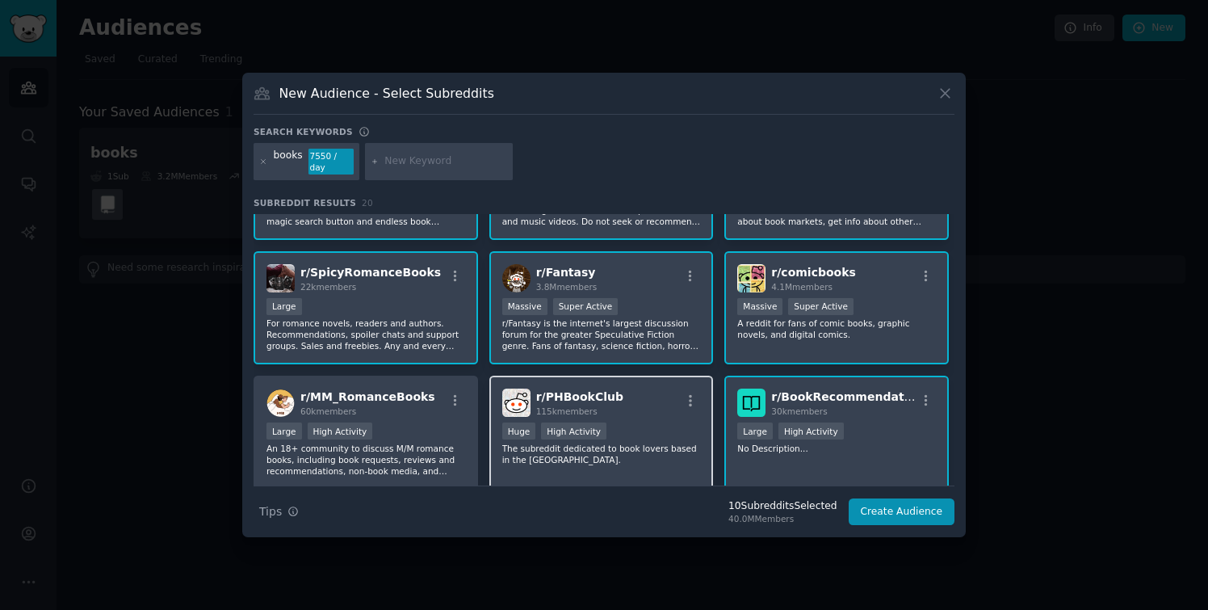
click at [602, 468] on div "r/ PHBookClub 115k members Huge High Activity The subreddit dedicated to book l…" at bounding box center [601, 432] width 224 height 114
click at [407, 459] on p "An 18+ community to discuss M/M romance books, including book requests, reviews…" at bounding box center [365, 459] width 199 height 34
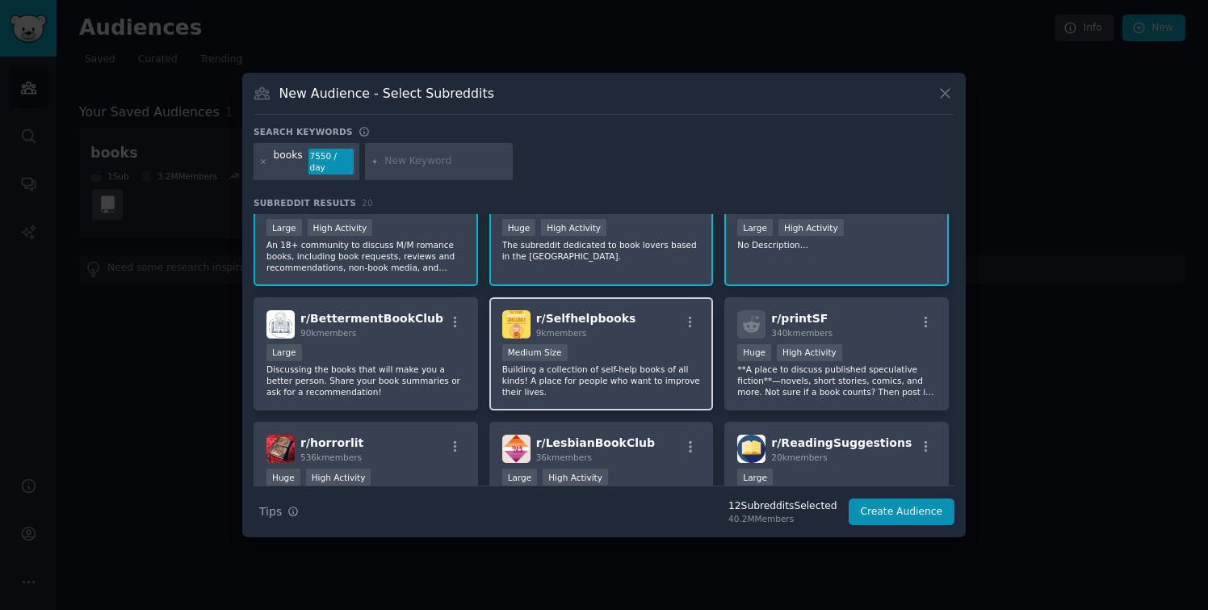
scroll to position [472, 0]
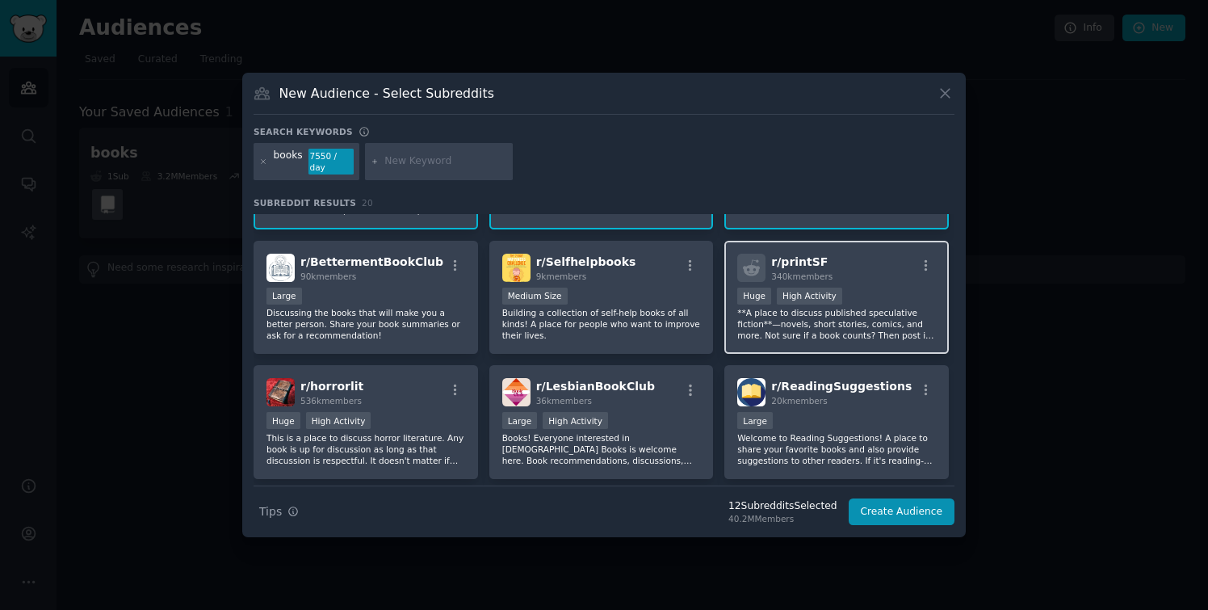
click at [803, 317] on p "**A place to discuss published speculative fiction**—novels, short stories, com…" at bounding box center [836, 324] width 199 height 34
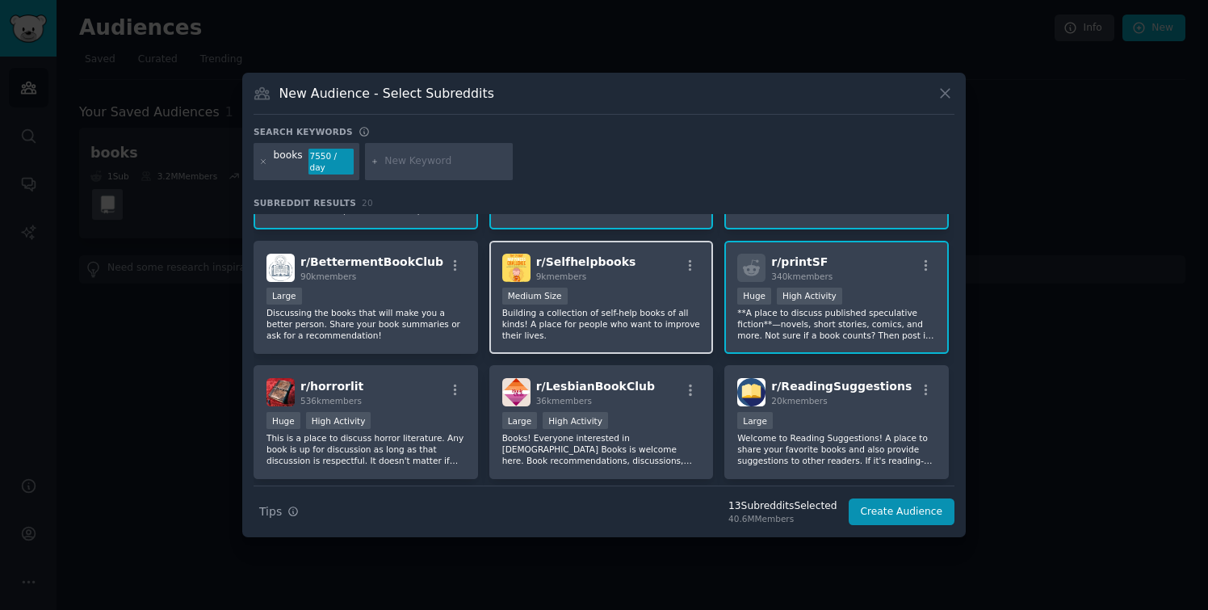
click at [543, 321] on p "Building a collection of self-help books of all kinds! A place for people who w…" at bounding box center [601, 324] width 199 height 34
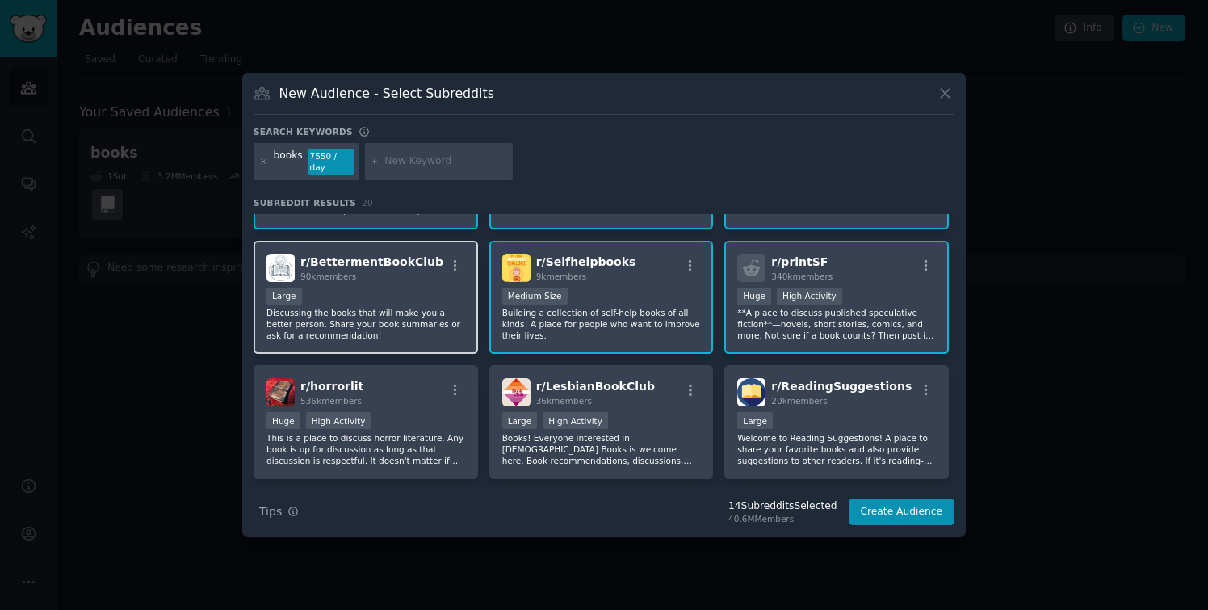
click at [433, 321] on p "Discussing the books that will make you a better person. Share your book summar…" at bounding box center [365, 324] width 199 height 34
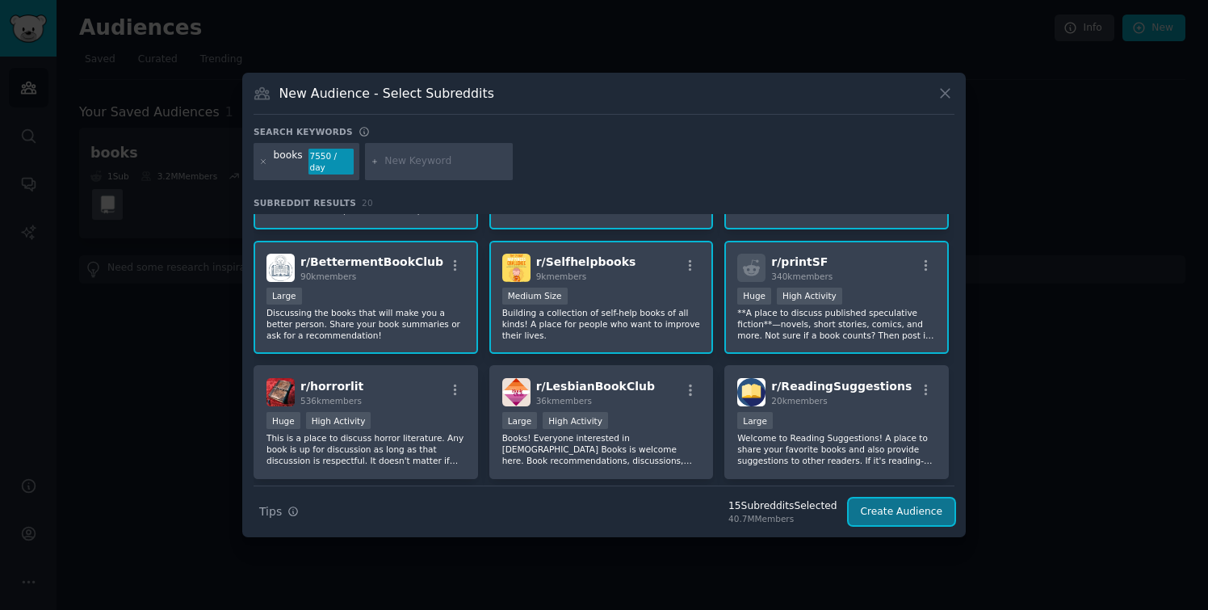
click at [921, 512] on button "Create Audience" at bounding box center [902, 511] width 107 height 27
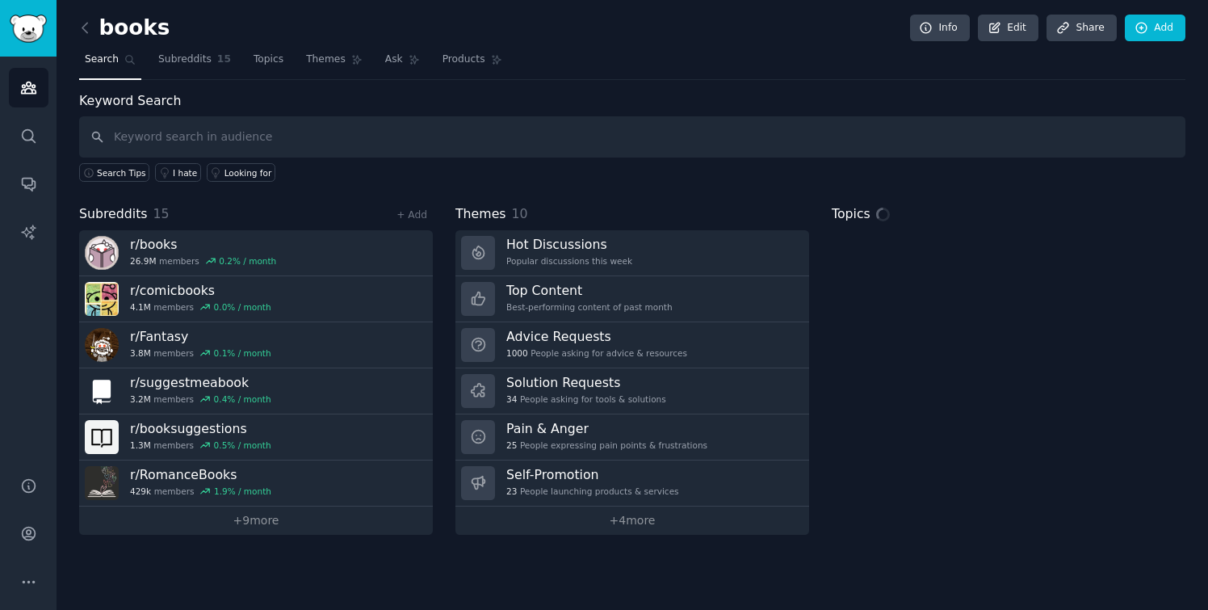
click at [346, 142] on input "text" at bounding box center [632, 136] width 1106 height 41
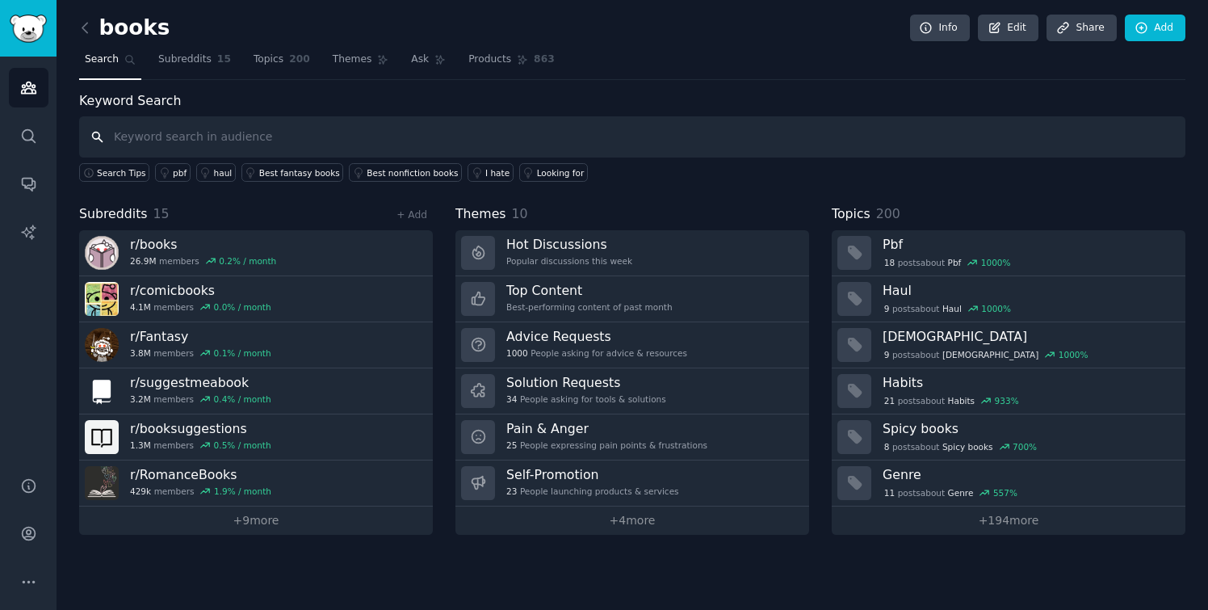
click at [351, 141] on input "text" at bounding box center [632, 136] width 1106 height 41
type input "playlist"
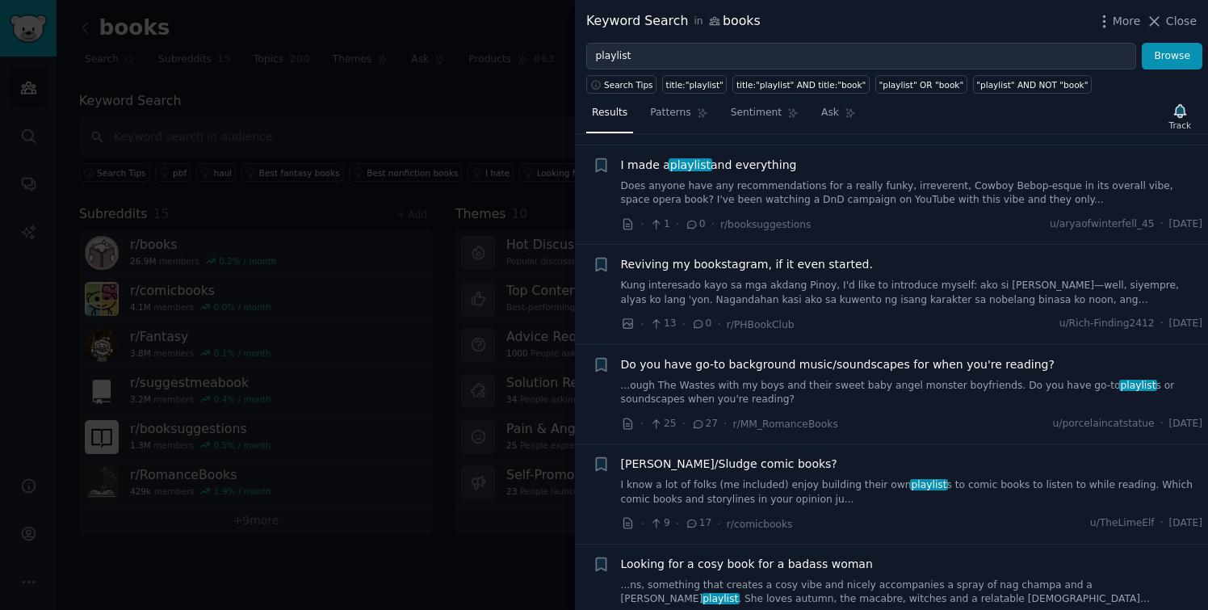
scroll to position [619, 0]
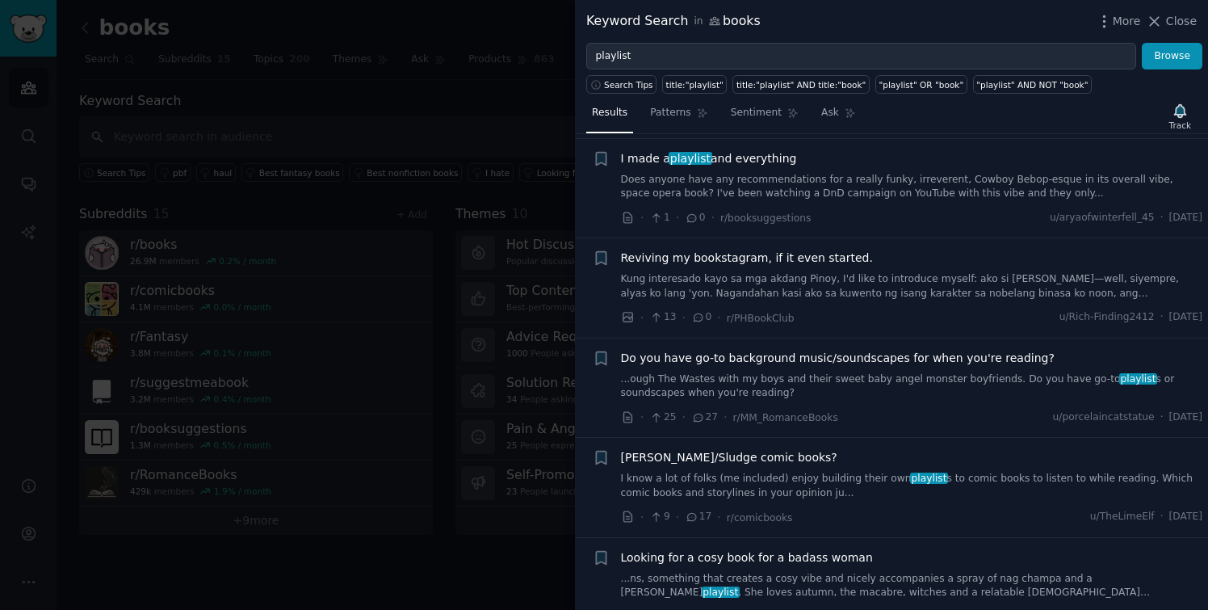
click at [797, 372] on link "...ough The Wastes with my boys and their sweet baby angel monster boyfriends. …" at bounding box center [912, 386] width 582 height 28
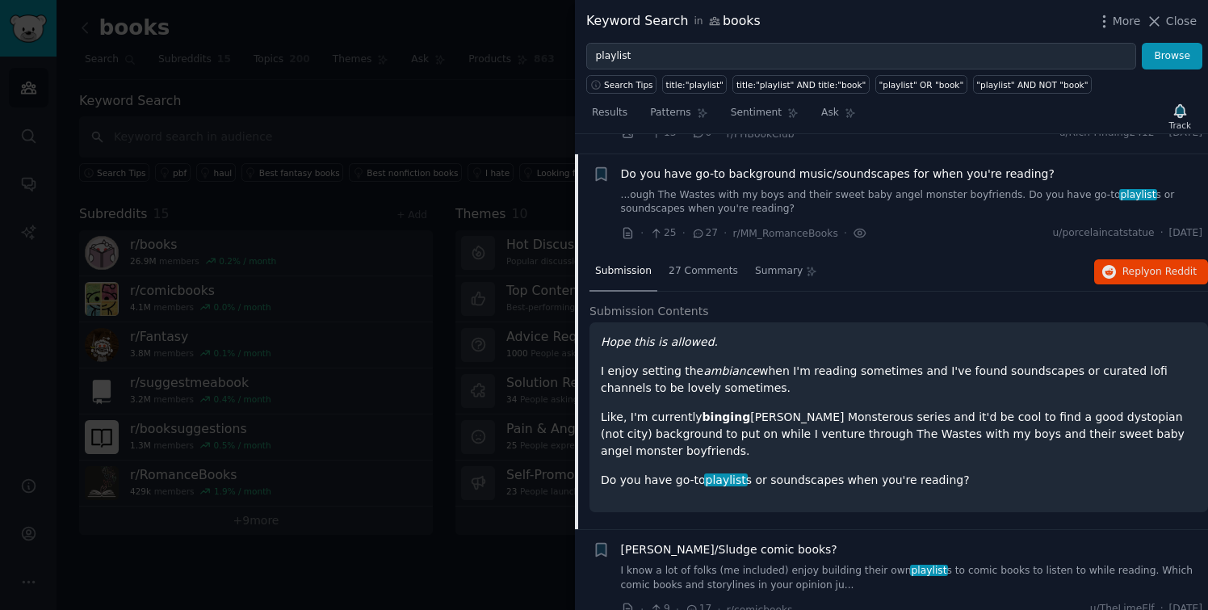
scroll to position [809, 0]
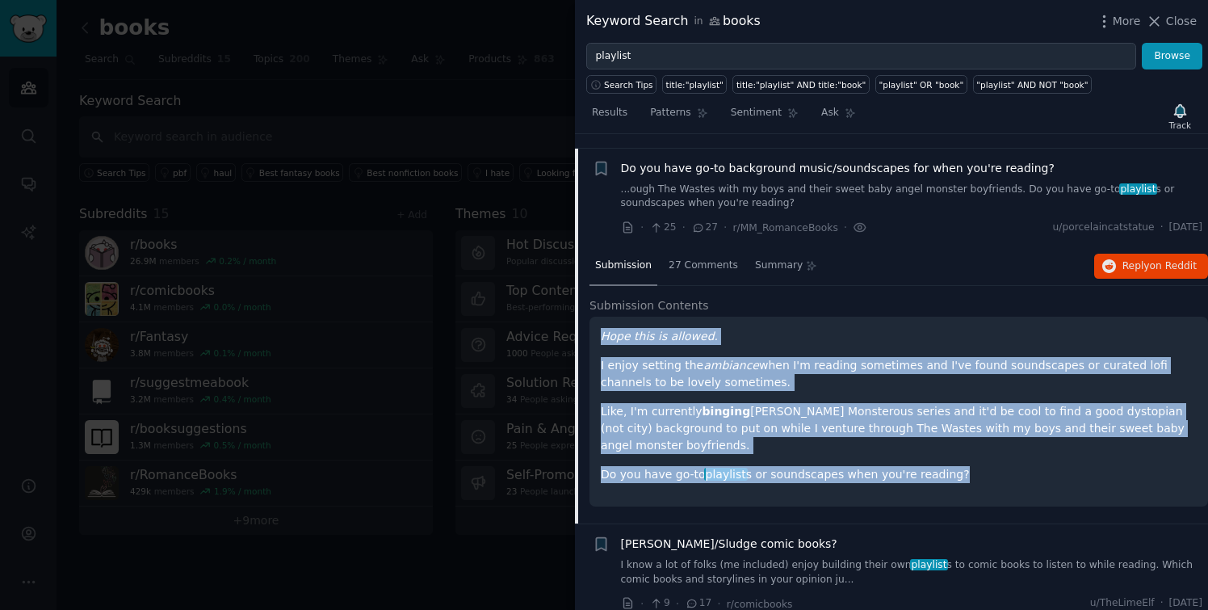
drag, startPoint x: 986, startPoint y: 458, endPoint x: 602, endPoint y: 325, distance: 406.5
click at [601, 328] on div "Hope this is allowed. I enjoy setting the ambiance when I'm reading sometimes a…" at bounding box center [899, 405] width 596 height 155
copy div "Hope this is allowed. I enjoy setting the ambiance when I'm reading sometimes a…"
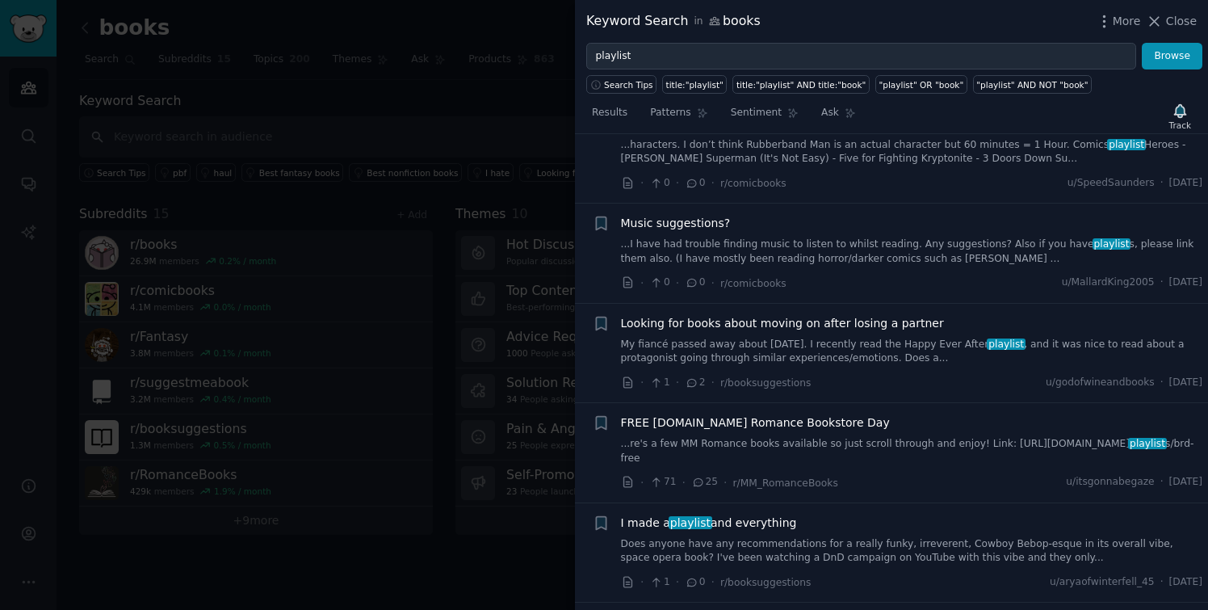
scroll to position [53, 0]
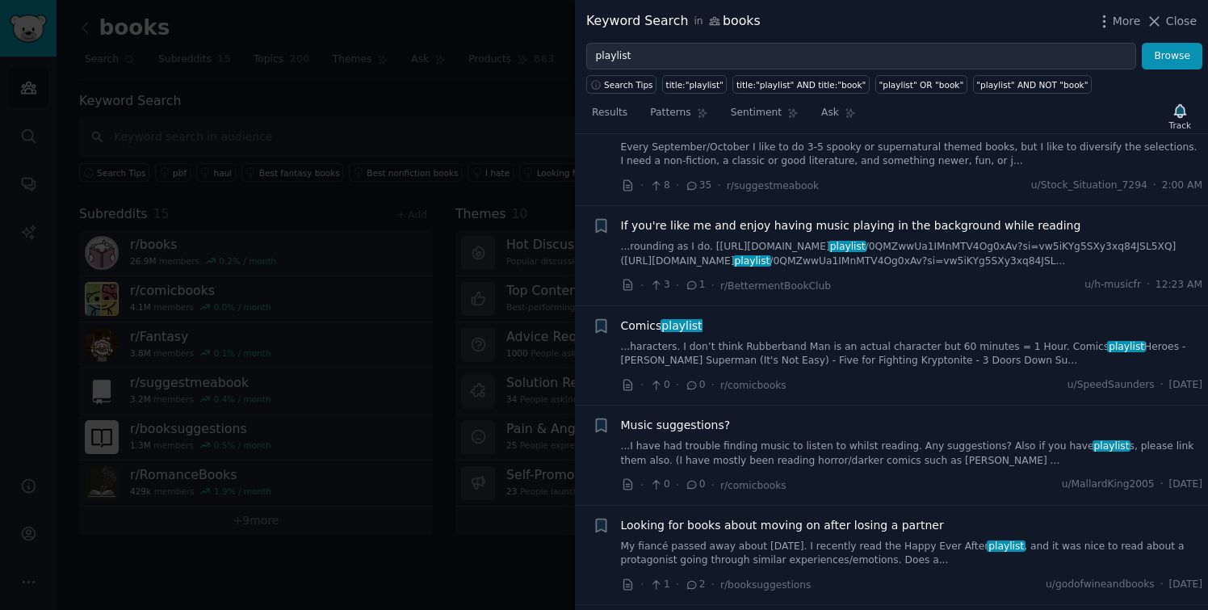
click at [497, 82] on div at bounding box center [604, 305] width 1208 height 610
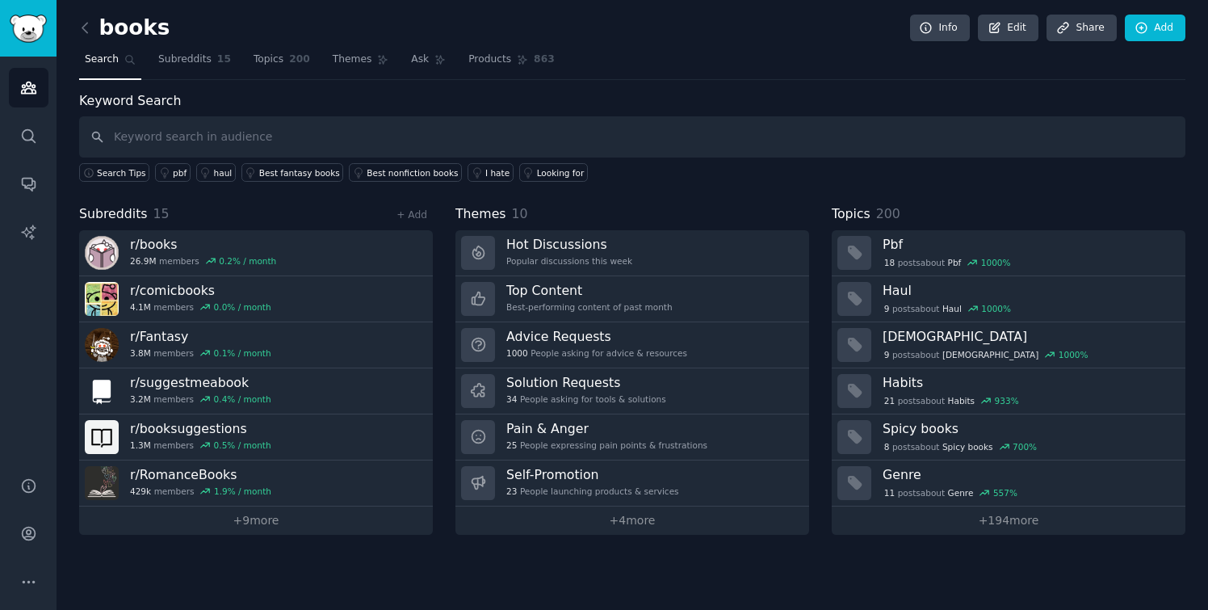
click at [89, 18] on link at bounding box center [89, 28] width 20 height 26
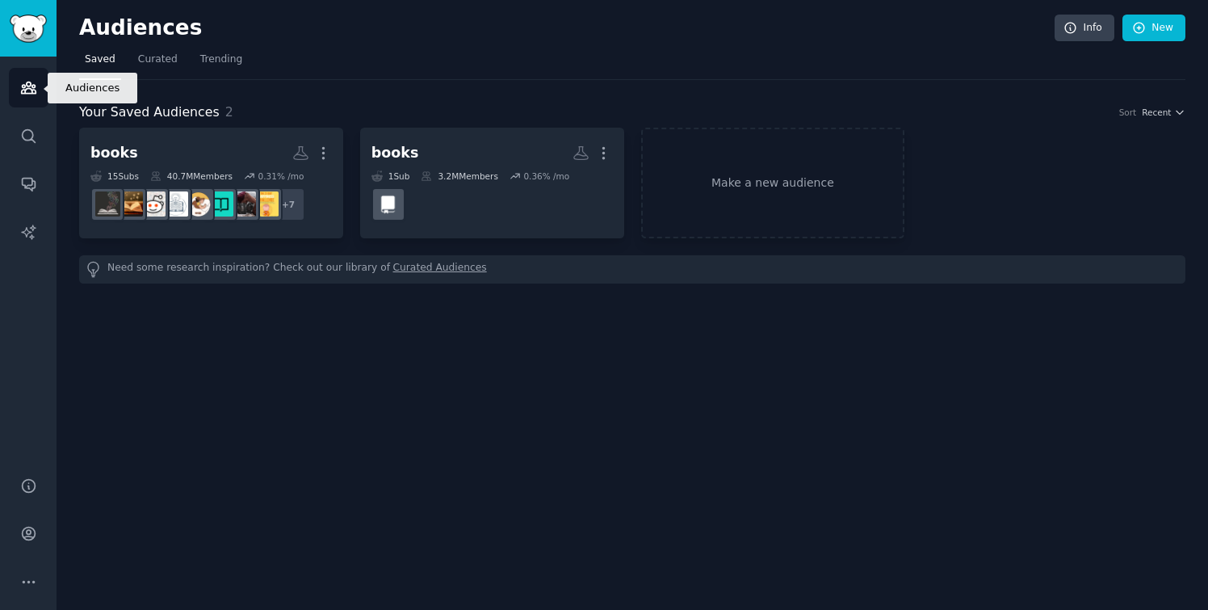
click at [27, 90] on icon "Sidebar" at bounding box center [28, 87] width 17 height 17
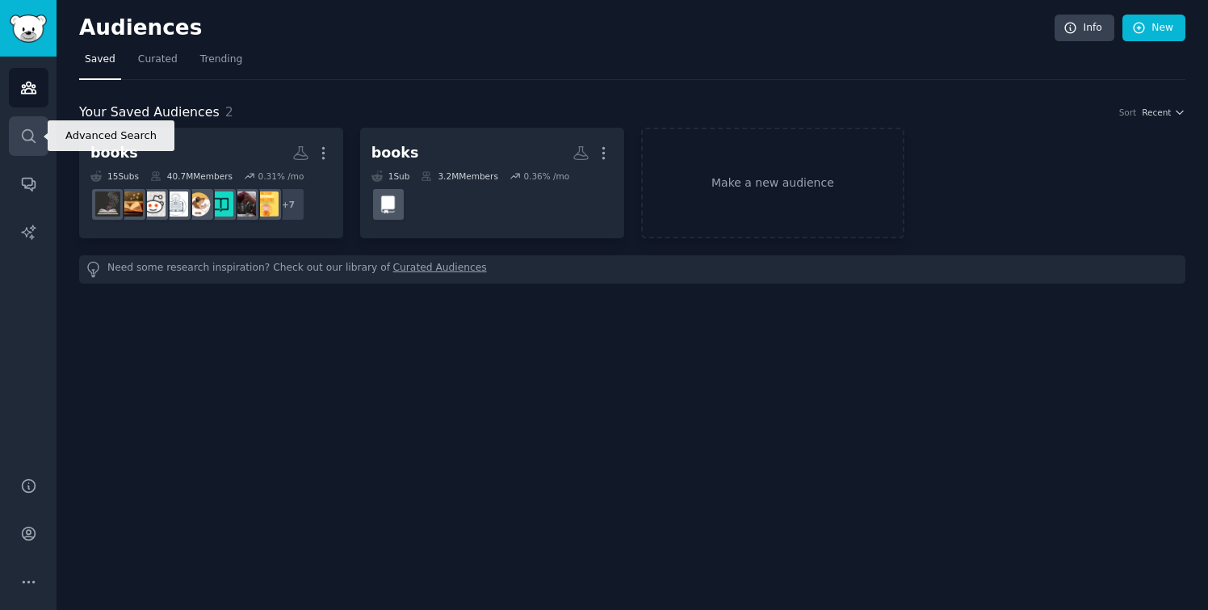
click at [31, 129] on icon "Sidebar" at bounding box center [28, 136] width 17 height 17
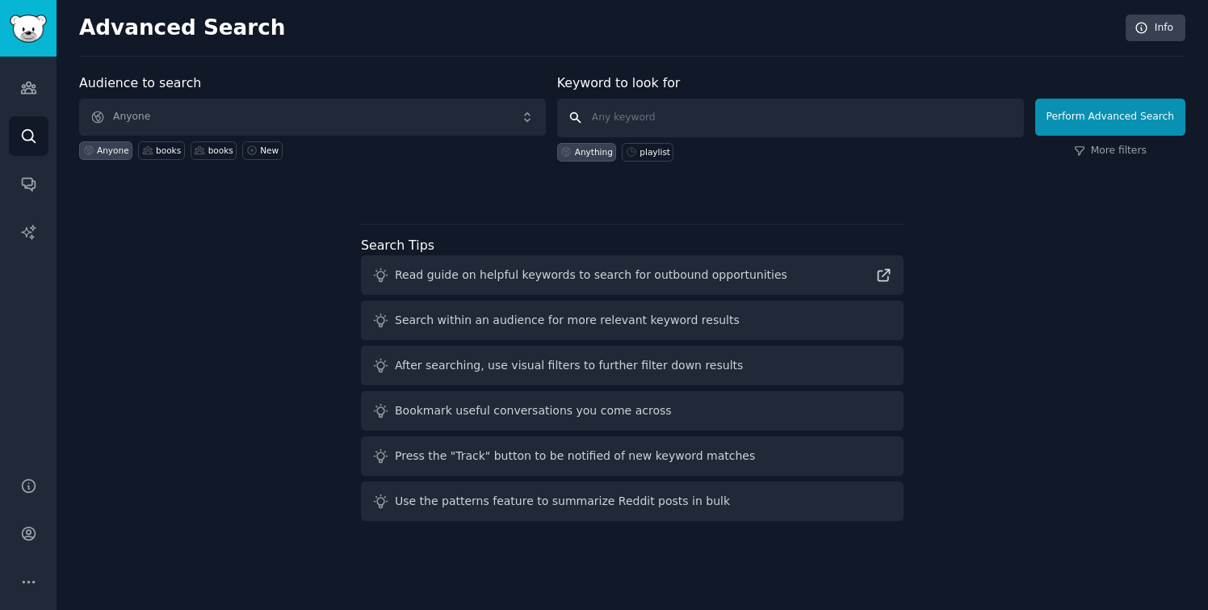
click at [725, 110] on input "text" at bounding box center [790, 118] width 467 height 39
type input "playlist"
click at [1122, 115] on button "Perform Advanced Search" at bounding box center [1110, 117] width 150 height 37
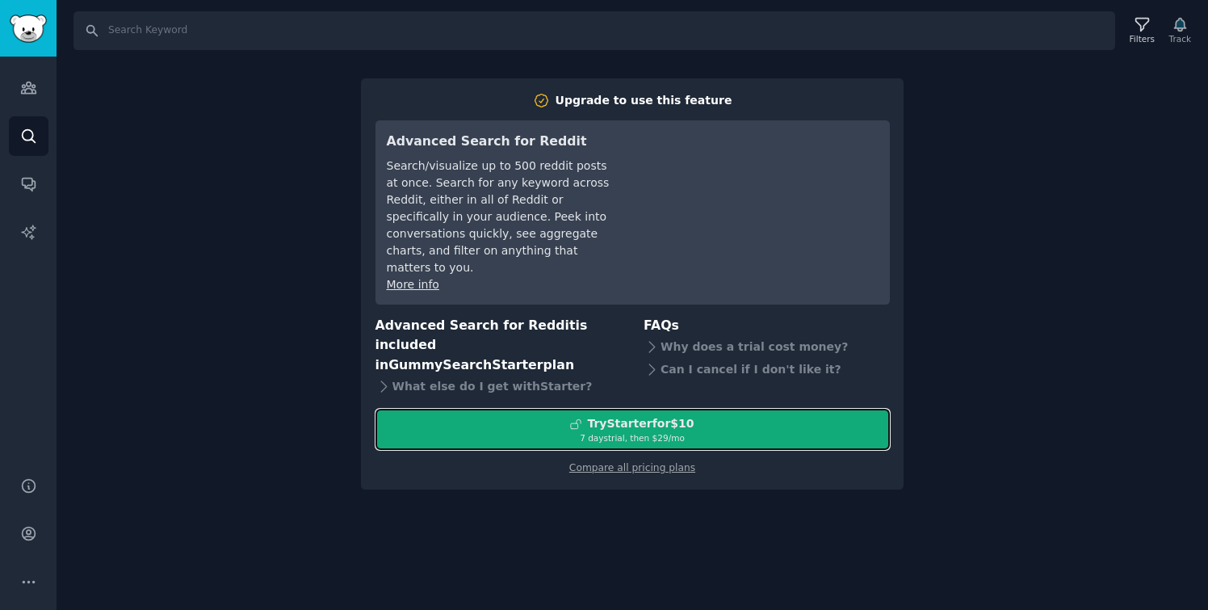
click at [614, 432] on div "7 days trial, then $ 29 /mo" at bounding box center [632, 437] width 513 height 11
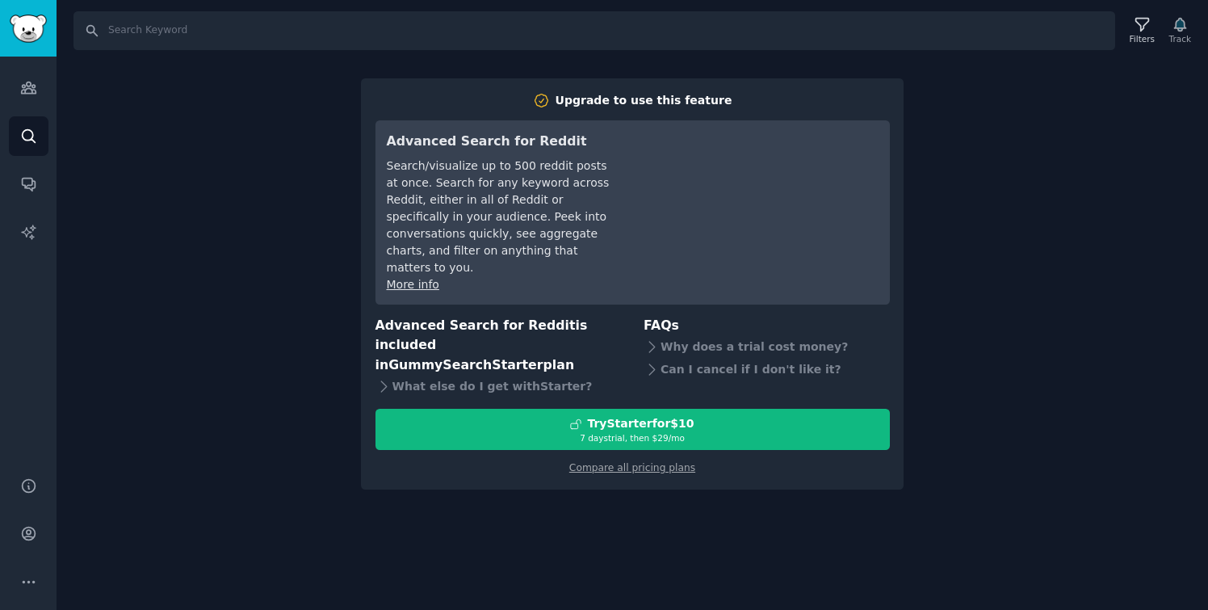
click at [1031, 221] on div "Search Filters Track Upgrade to use this feature Advanced Search for Reddit Sea…" at bounding box center [632, 305] width 1151 height 610
